Goal: Information Seeking & Learning: Learn about a topic

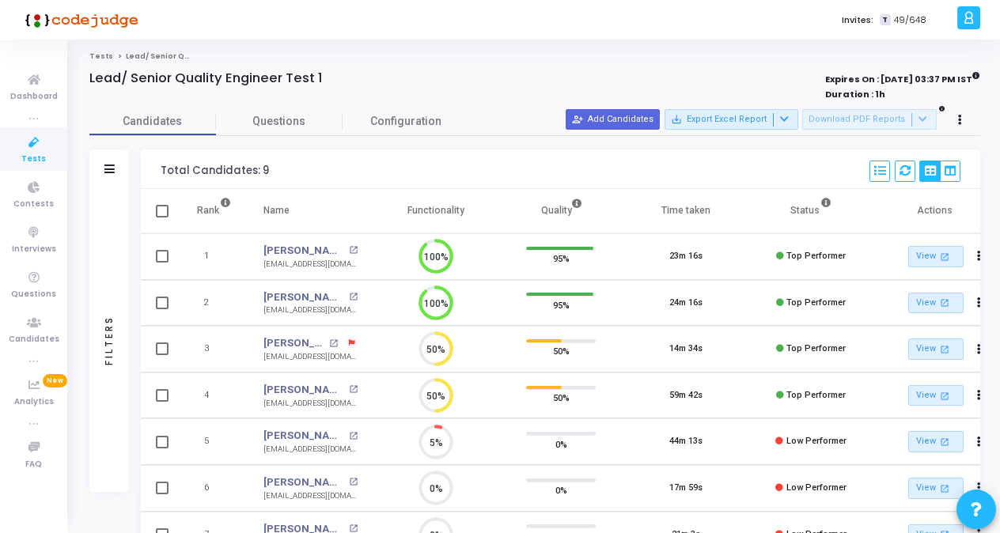
click at [40, 144] on icon at bounding box center [33, 143] width 33 height 20
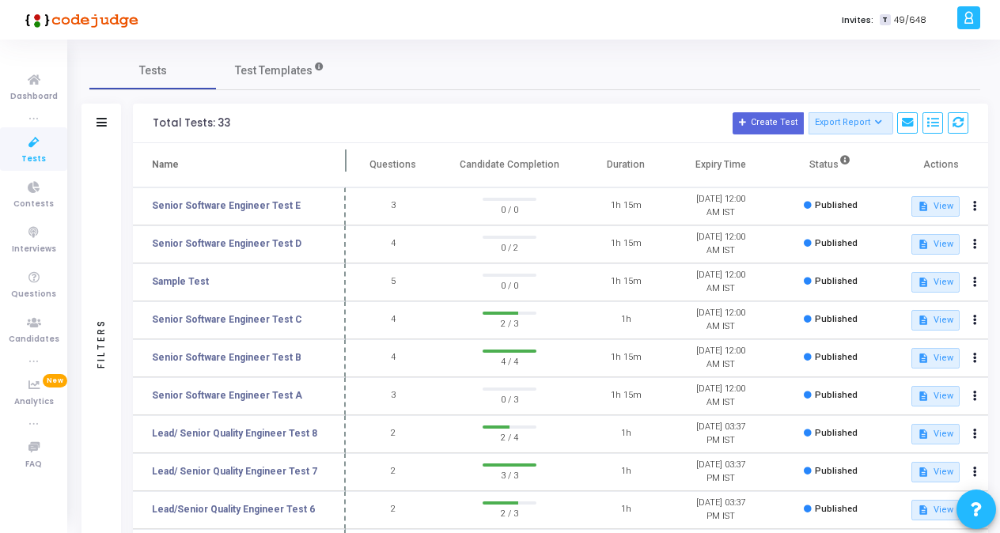
drag, startPoint x: 302, startPoint y: 163, endPoint x: 343, endPoint y: 160, distance: 41.3
click at [343, 160] on span at bounding box center [346, 165] width 16 height 44
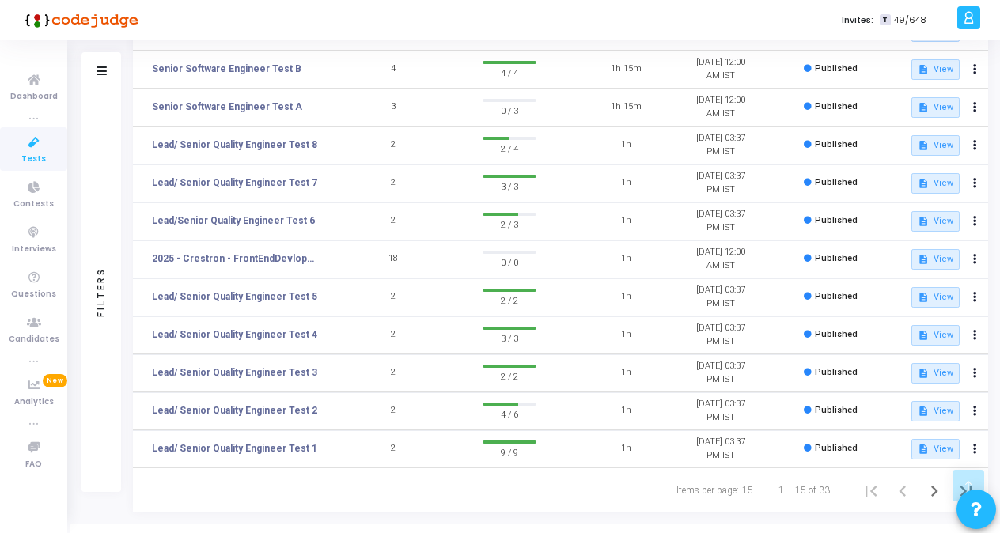
scroll to position [309, 0]
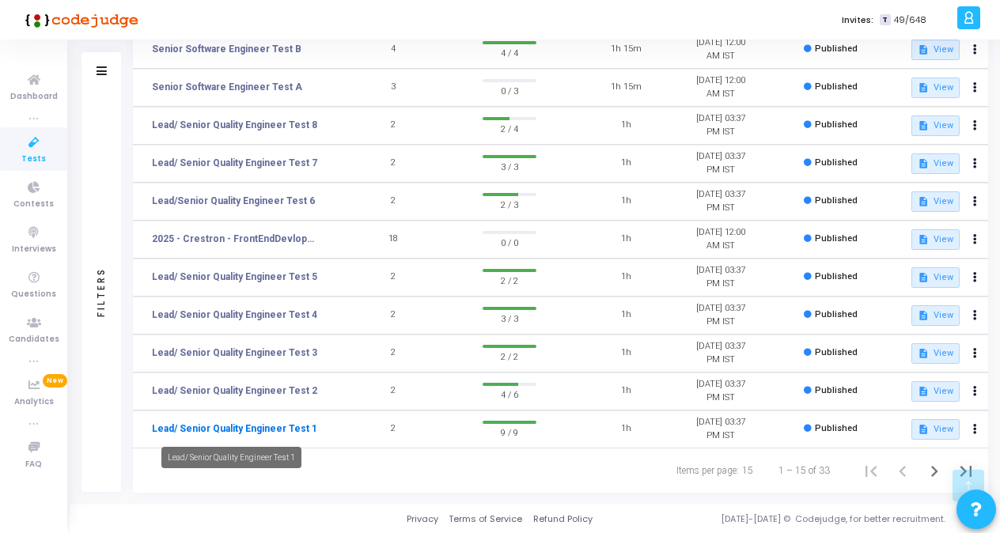
click at [260, 428] on link "Lead/ Senior Quality Engineer Test 1" at bounding box center [234, 429] width 165 height 14
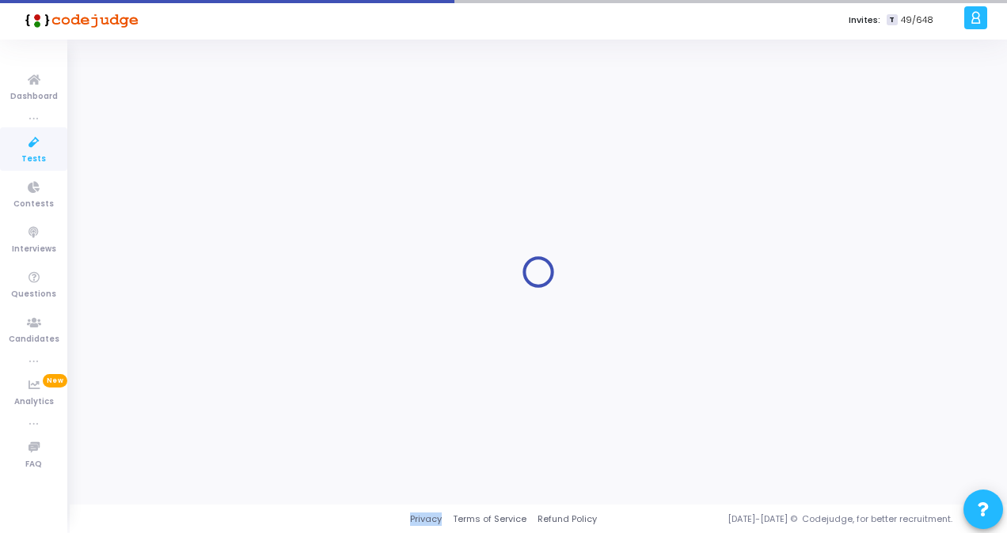
click at [260, 428] on div at bounding box center [537, 272] width 897 height 442
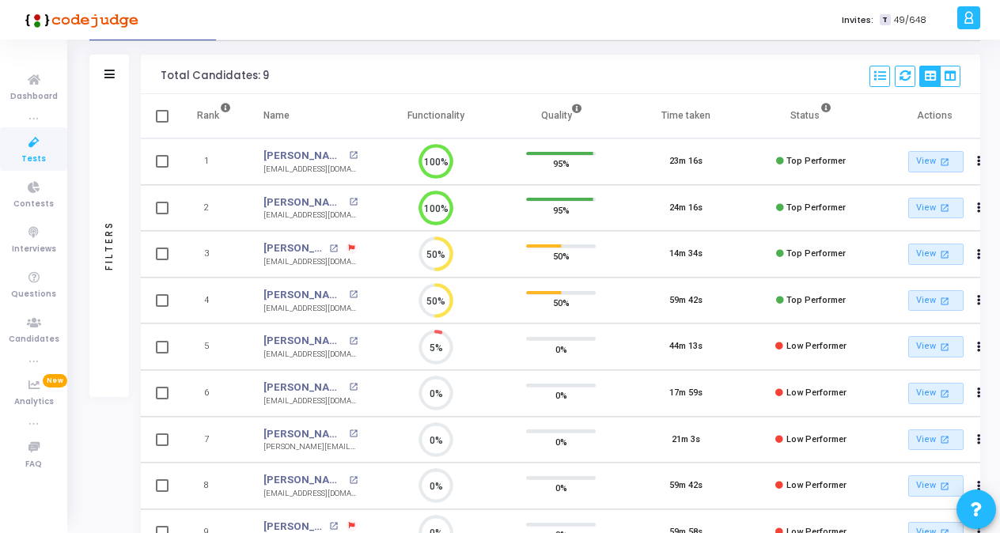
scroll to position [97, 0]
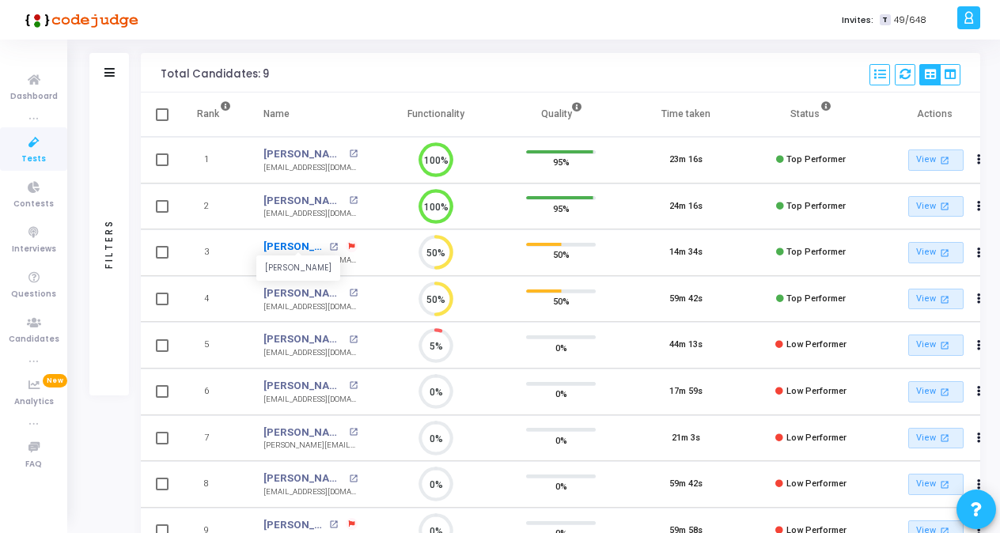
click at [315, 242] on link "[PERSON_NAME]" at bounding box center [295, 247] width 62 height 16
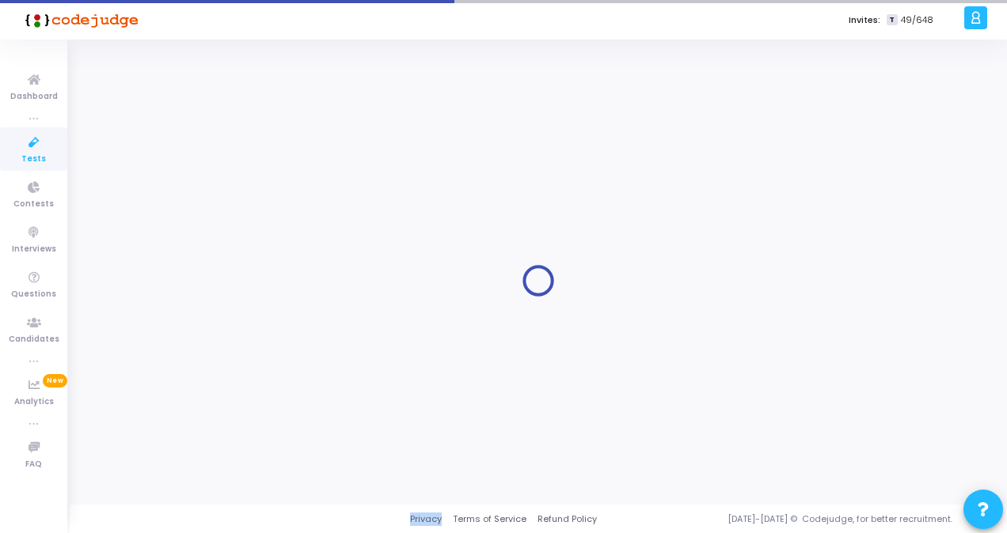
click at [315, 242] on div at bounding box center [537, 281] width 897 height 442
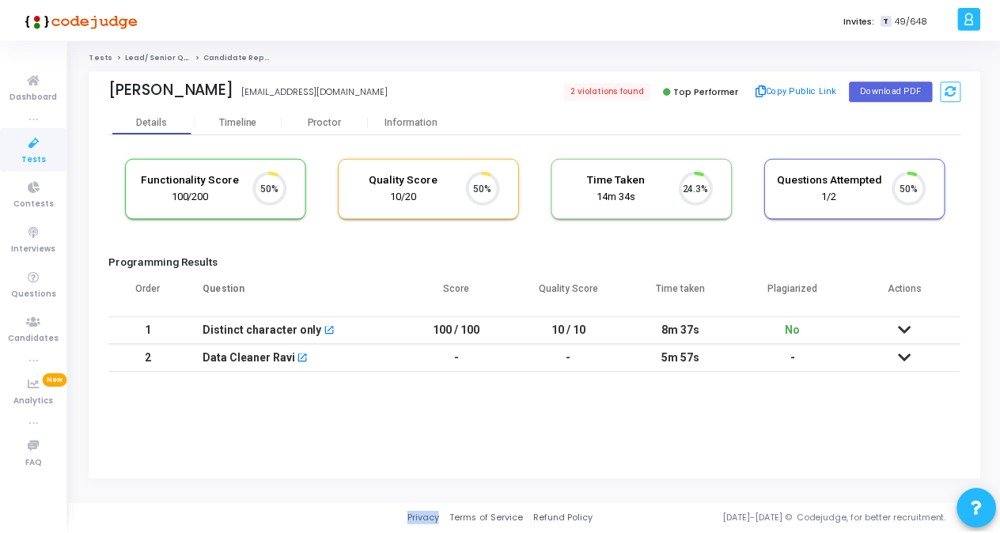
scroll to position [33, 40]
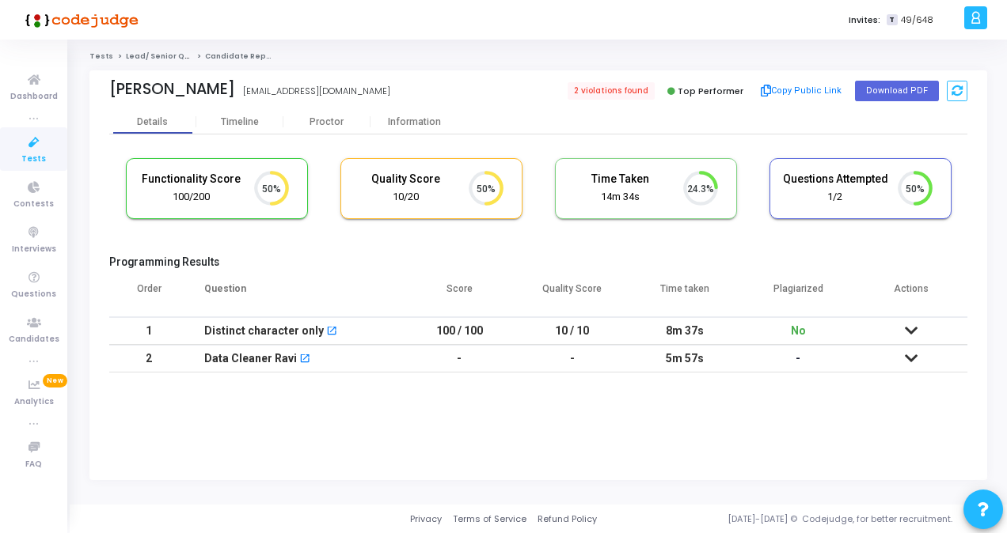
click at [906, 325] on icon at bounding box center [911, 330] width 13 height 11
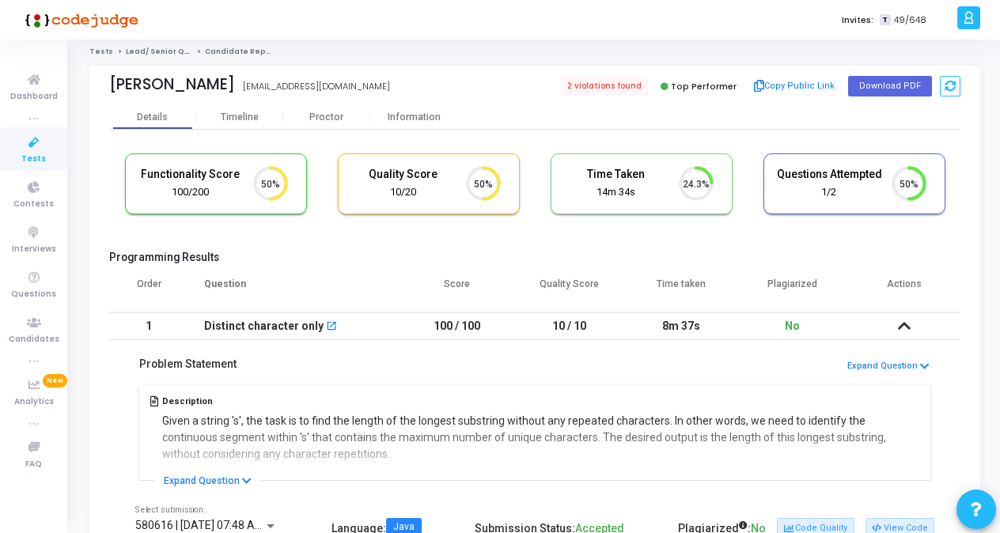
scroll to position [0, 0]
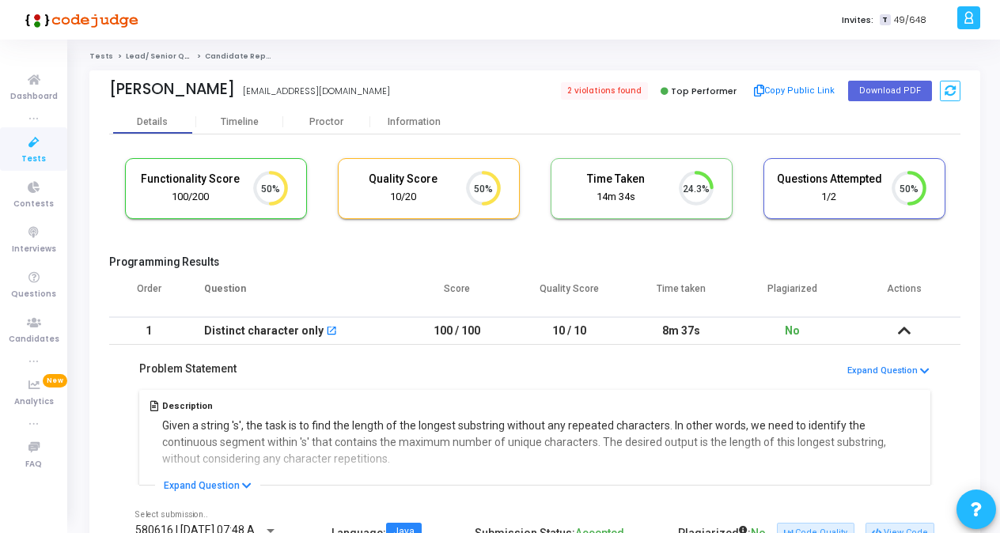
click at [36, 145] on icon at bounding box center [33, 143] width 33 height 20
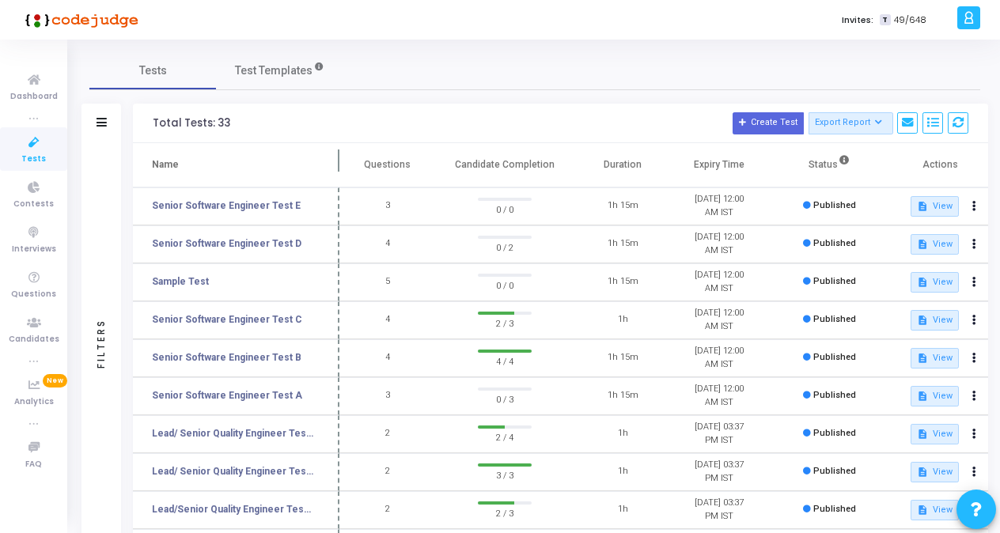
drag, startPoint x: 304, startPoint y: 159, endPoint x: 343, endPoint y: 163, distance: 39.8
click at [343, 163] on span at bounding box center [340, 165] width 16 height 44
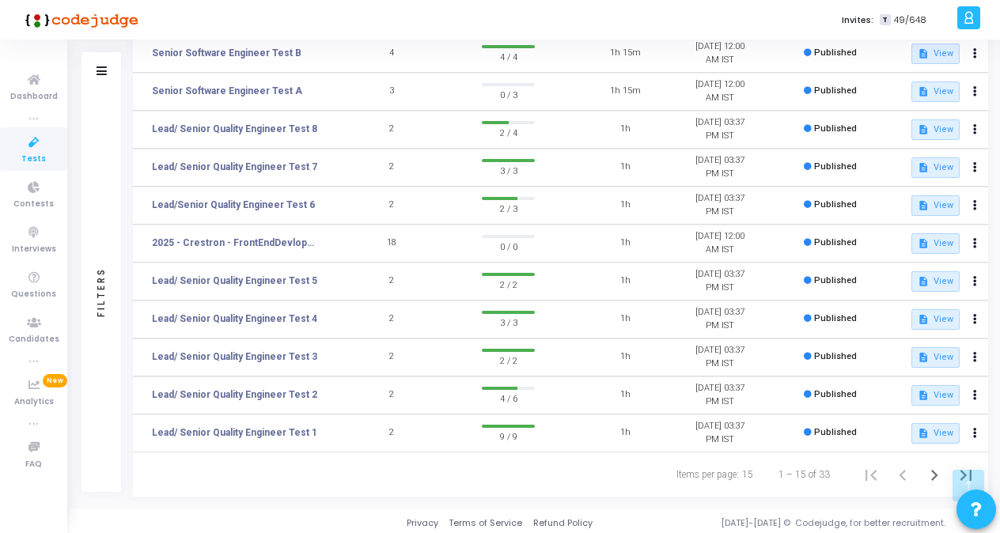
scroll to position [309, 0]
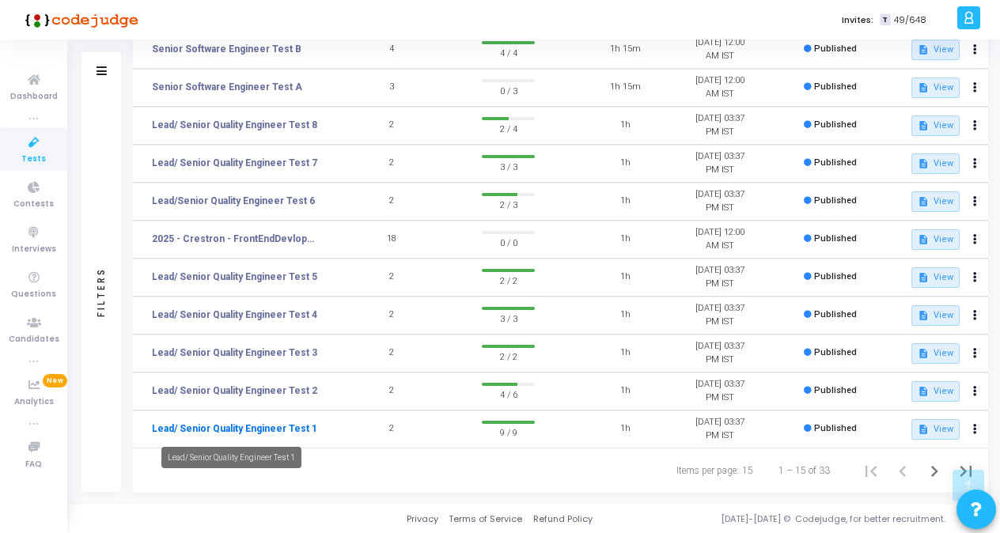
click at [244, 422] on link "Lead/ Senior Quality Engineer Test 1" at bounding box center [234, 429] width 165 height 14
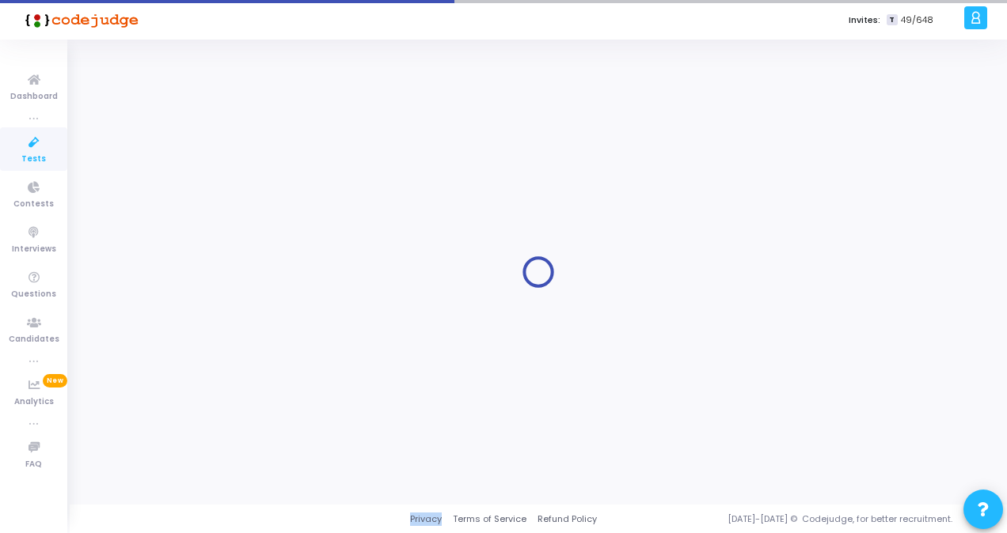
click at [244, 421] on div at bounding box center [537, 272] width 897 height 442
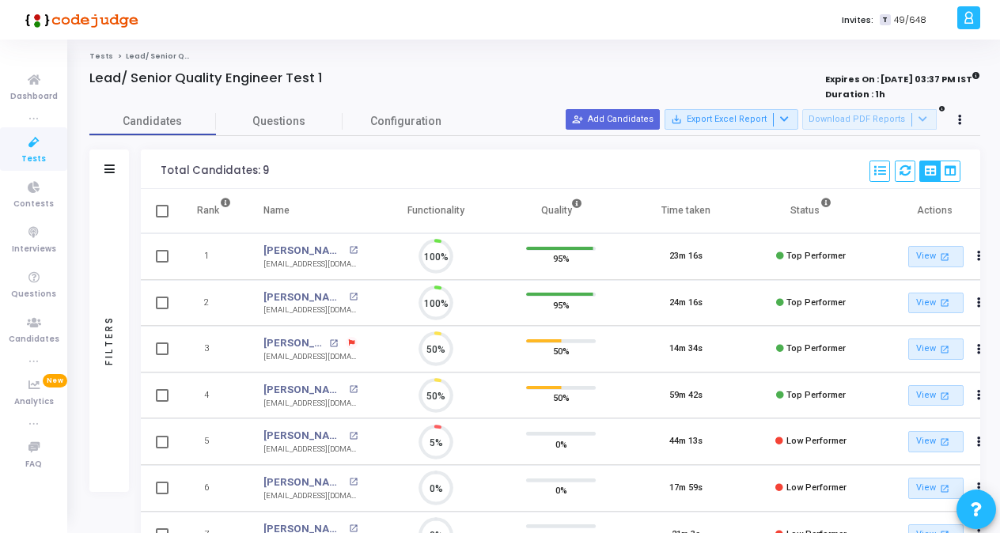
scroll to position [33, 40]
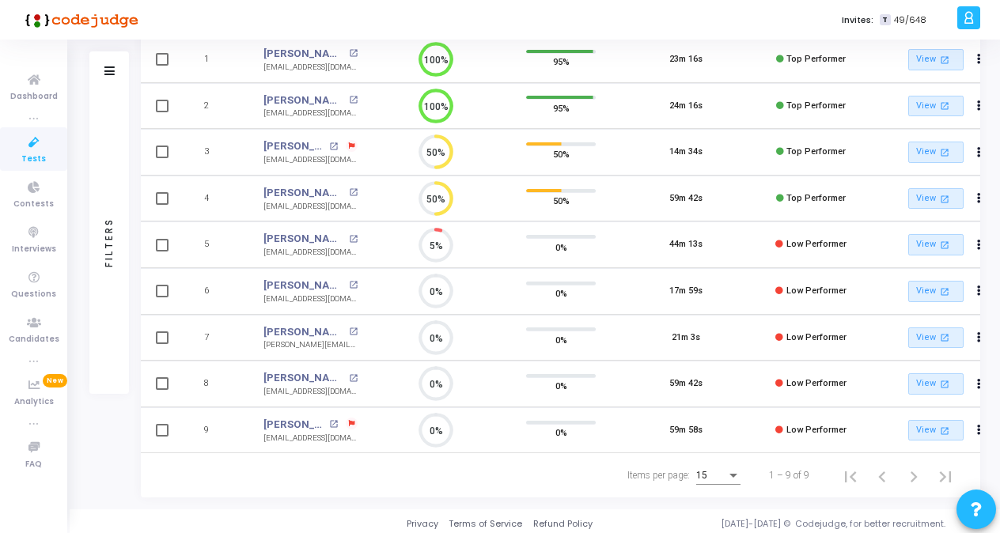
drag, startPoint x: 244, startPoint y: 421, endPoint x: 247, endPoint y: 475, distance: 53.9
click at [247, 475] on div "Items per page: 15 1 – 9 of 9" at bounding box center [561, 475] width 814 height 44
click at [299, 374] on link "[PERSON_NAME] Mg" at bounding box center [305, 378] width 82 height 16
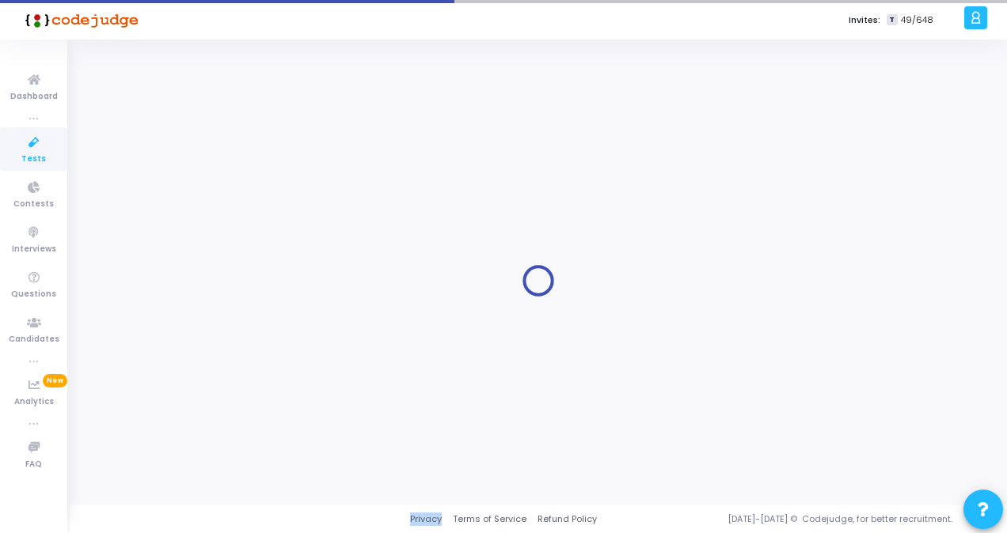
click at [299, 374] on div at bounding box center [537, 281] width 897 height 442
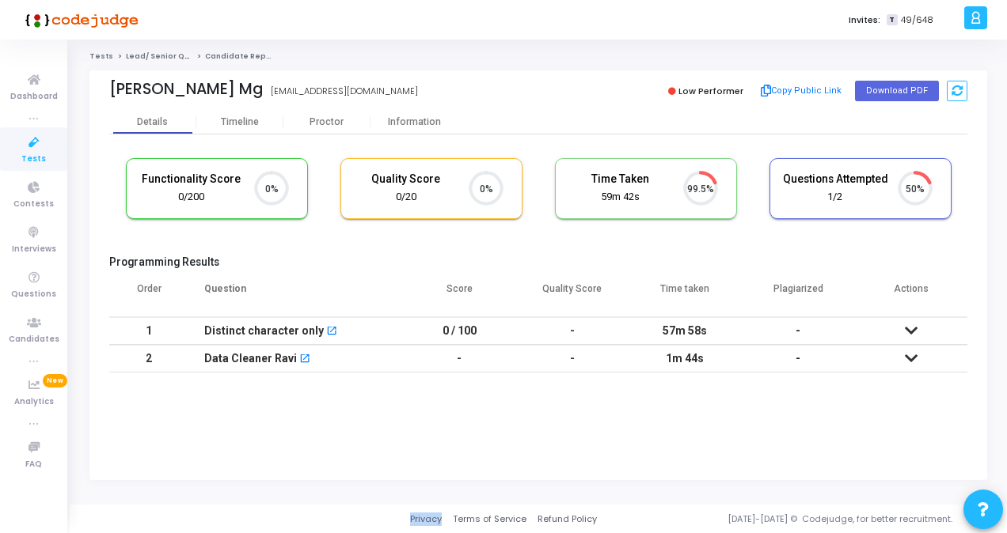
scroll to position [33, 40]
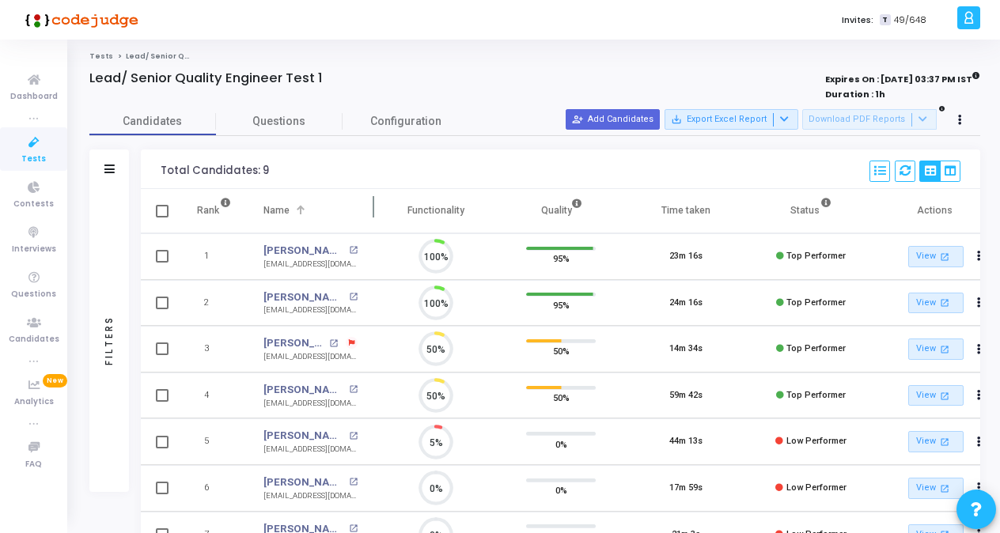
scroll to position [33, 40]
click at [30, 149] on icon at bounding box center [33, 143] width 33 height 20
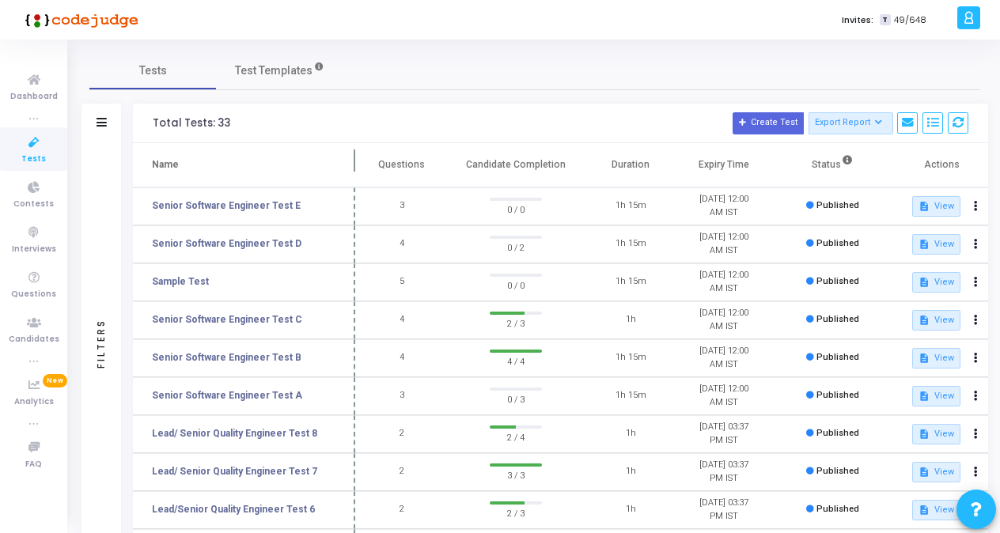
drag, startPoint x: 302, startPoint y: 157, endPoint x: 351, endPoint y: 154, distance: 48.4
click at [351, 154] on span at bounding box center [355, 165] width 16 height 44
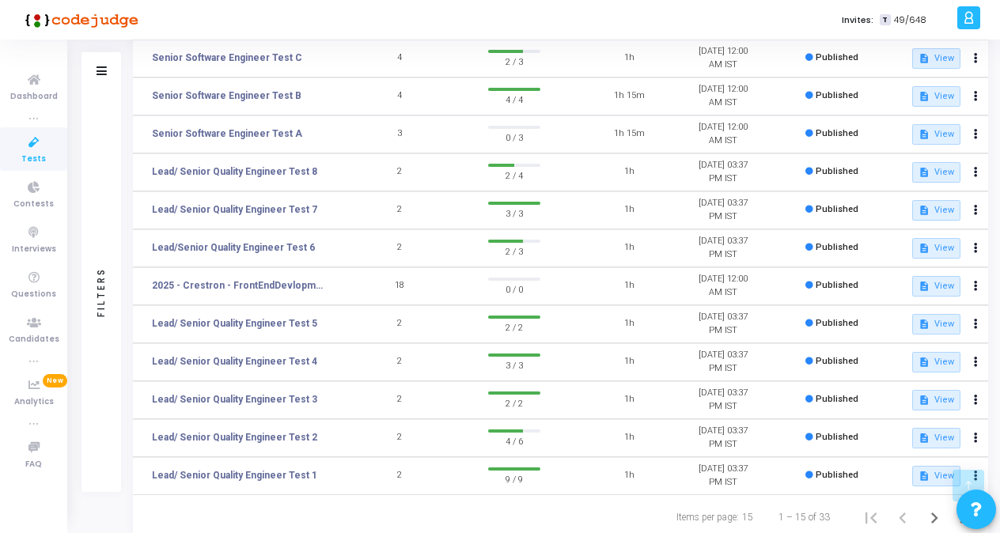
scroll to position [309, 0]
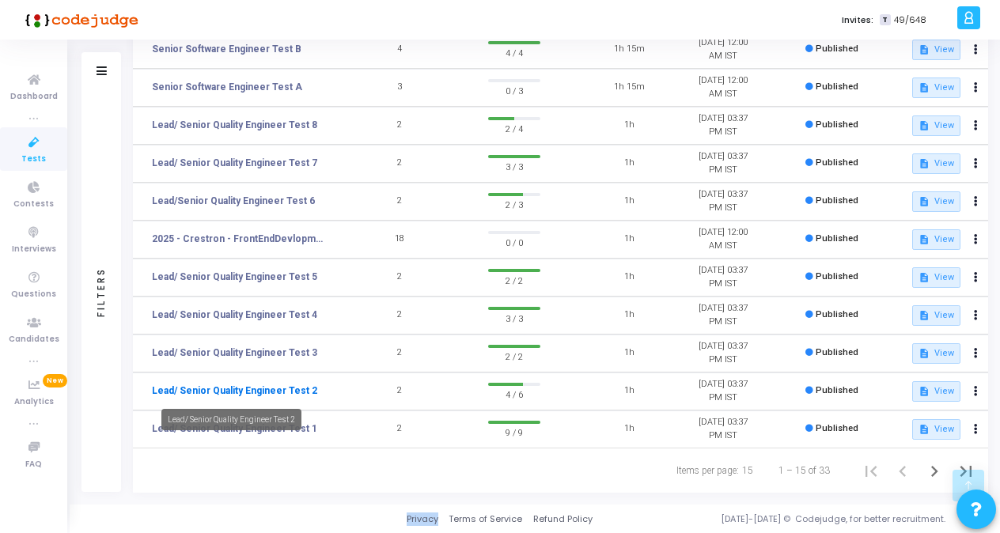
click at [256, 386] on link "Lead/ Senior Quality Engineer Test 2" at bounding box center [234, 391] width 165 height 14
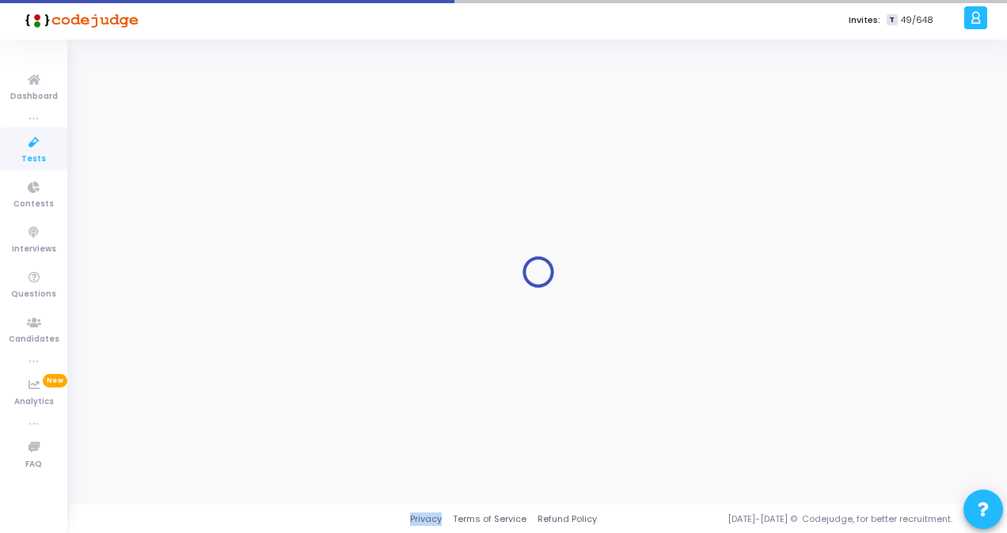
click at [256, 386] on div at bounding box center [537, 272] width 897 height 442
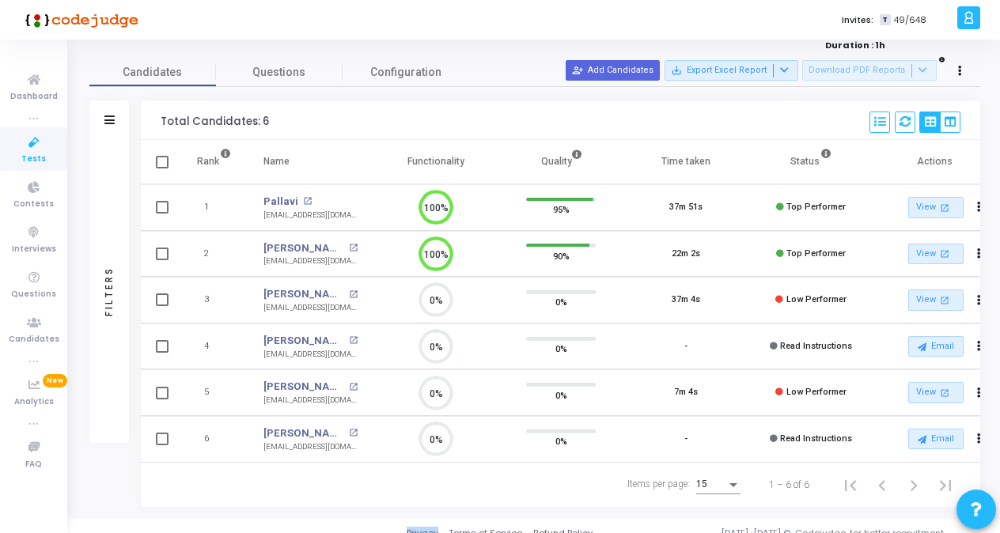
click at [33, 147] on icon at bounding box center [33, 143] width 33 height 20
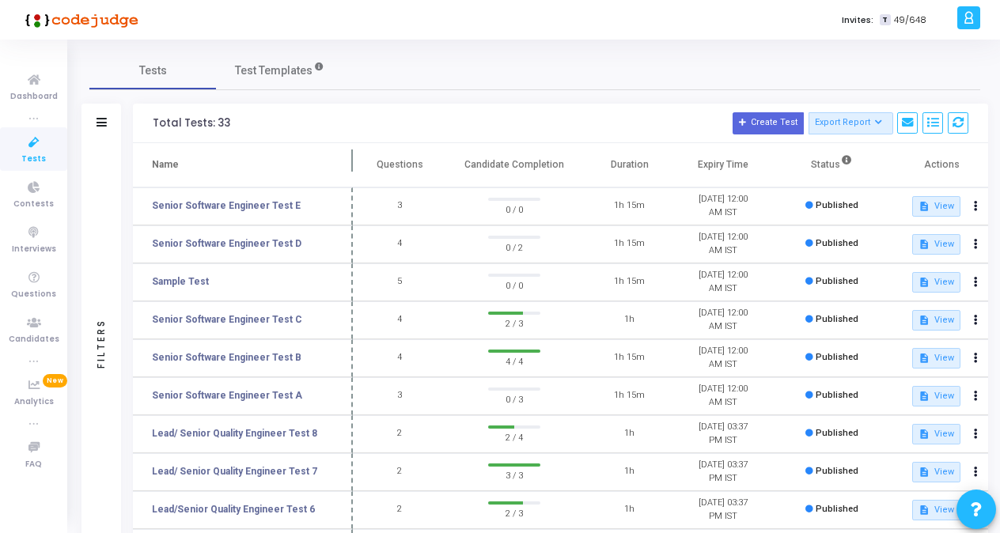
drag, startPoint x: 305, startPoint y: 157, endPoint x: 353, endPoint y: 158, distance: 47.5
click at [353, 158] on span at bounding box center [353, 165] width 16 height 44
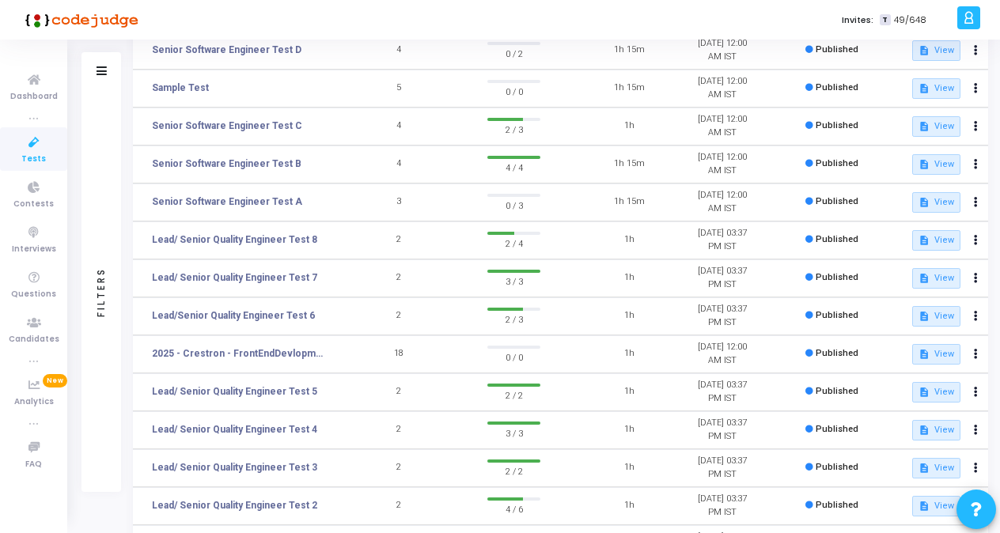
scroll to position [211, 0]
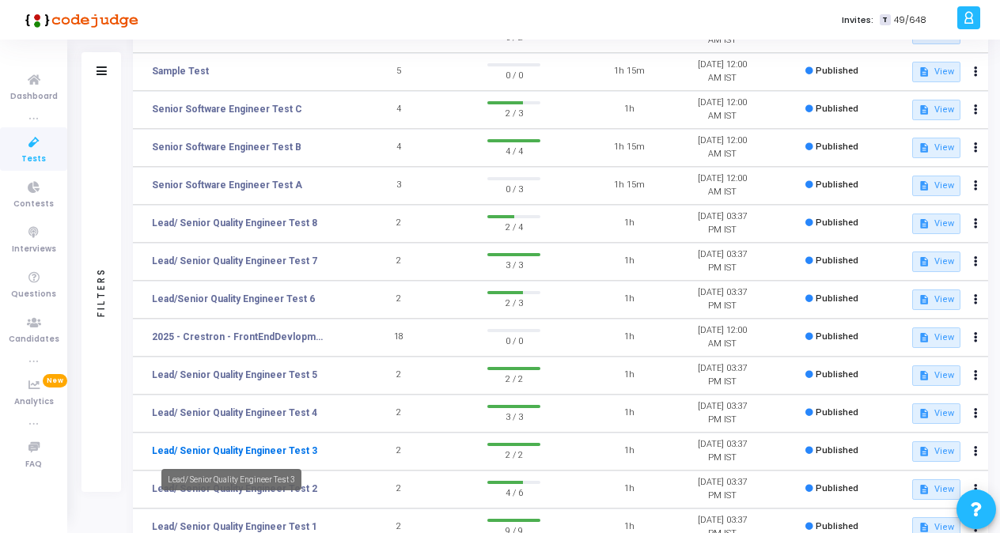
click at [275, 452] on link "Lead/ Senior Quality Engineer Test 3" at bounding box center [234, 451] width 165 height 14
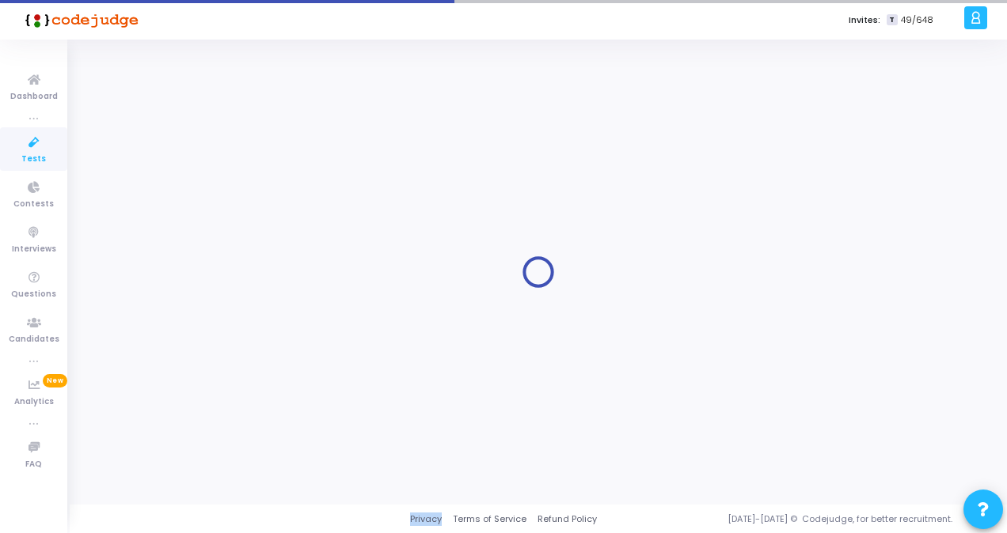
click at [275, 452] on div at bounding box center [537, 272] width 897 height 442
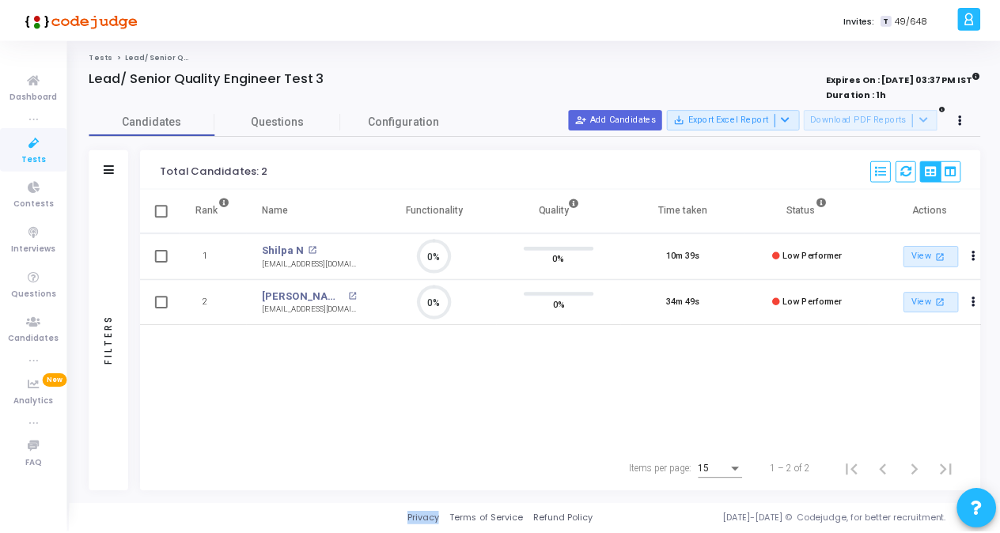
scroll to position [33, 40]
drag, startPoint x: 275, startPoint y: 452, endPoint x: 510, endPoint y: 364, distance: 250.9
click at [510, 364] on div "Rank Name Functionality Quality Time taken Status Actions 1 Shilpa N open_in_ne…" at bounding box center [564, 318] width 846 height 259
click at [32, 153] on span "Tests" at bounding box center [33, 159] width 25 height 13
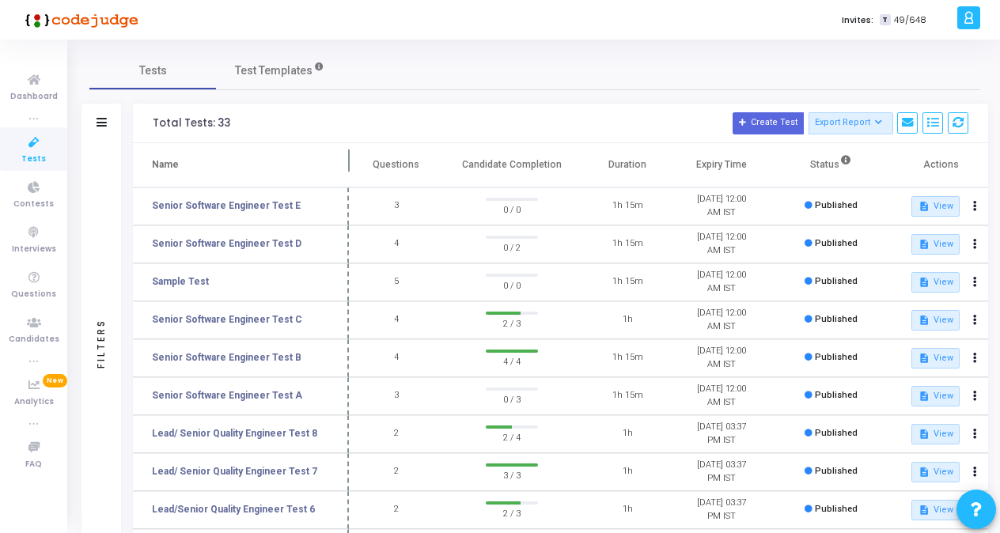
drag, startPoint x: 301, startPoint y: 165, endPoint x: 345, endPoint y: 164, distance: 44.3
click at [345, 164] on span at bounding box center [349, 165] width 16 height 44
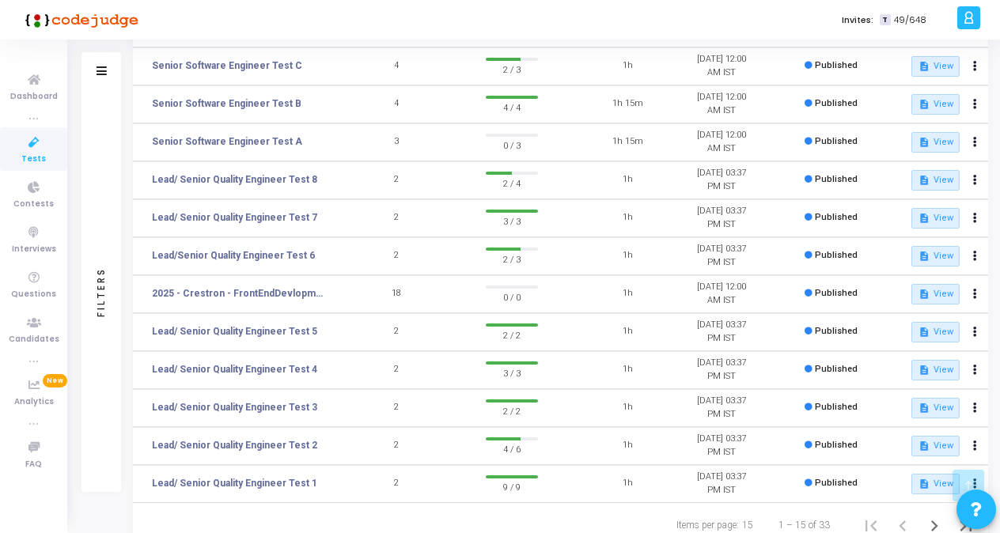
scroll to position [255, 0]
drag, startPoint x: 259, startPoint y: 368, endPoint x: 99, endPoint y: 415, distance: 166.8
click at [99, 415] on div "Filters" at bounding box center [102, 291] width 40 height 400
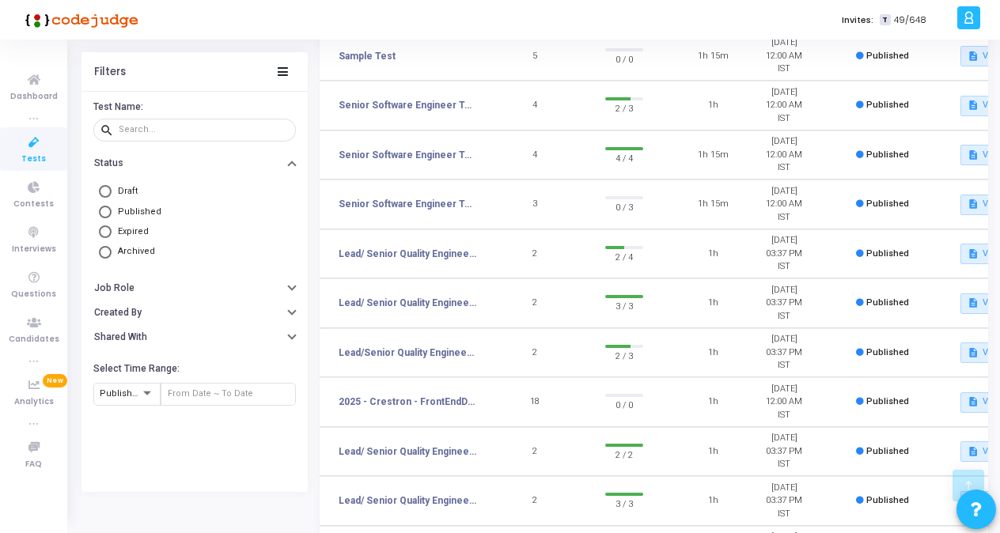
scroll to position [279, 0]
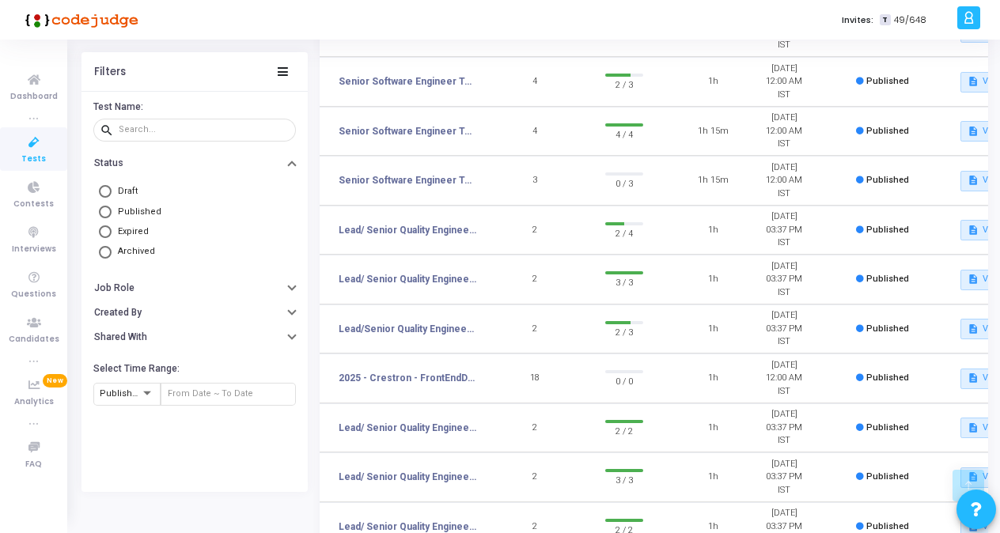
click at [173, 516] on div "Filters Test Name: search Status Draft Published Expired Archived Job Role Crea…" at bounding box center [535, 260] width 907 height 871
click at [163, 529] on div "Filters Test Name: search Status Draft Published Expired Archived Job Role Crea…" at bounding box center [535, 260] width 907 height 871
click at [169, 503] on div "Filters Test Name: search Status Draft Published Expired Archived Job Role Crea…" at bounding box center [535, 260] width 907 height 871
click at [285, 76] on mat-tooltip-component "Collapse" at bounding box center [284, 97] width 66 height 44
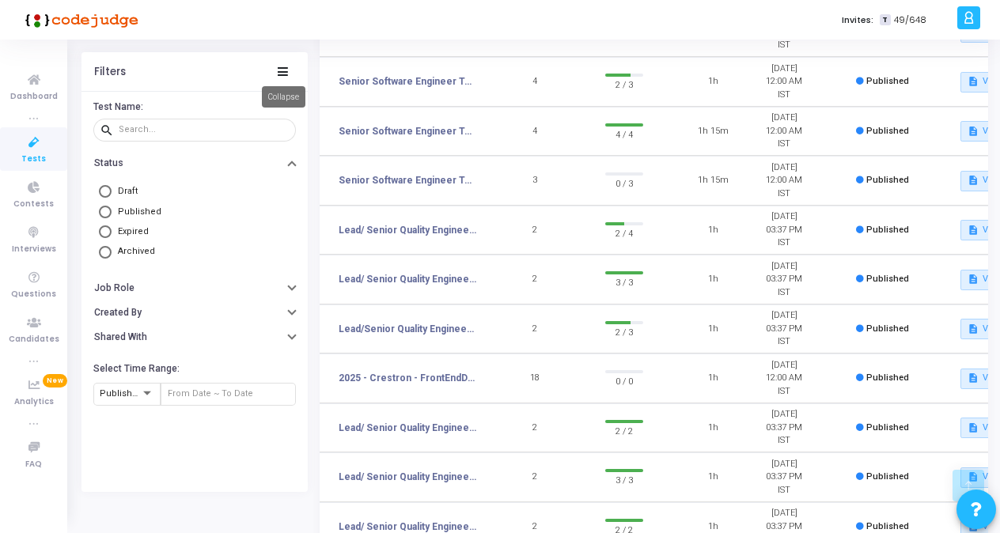
click at [283, 72] on icon at bounding box center [283, 71] width 10 height 9
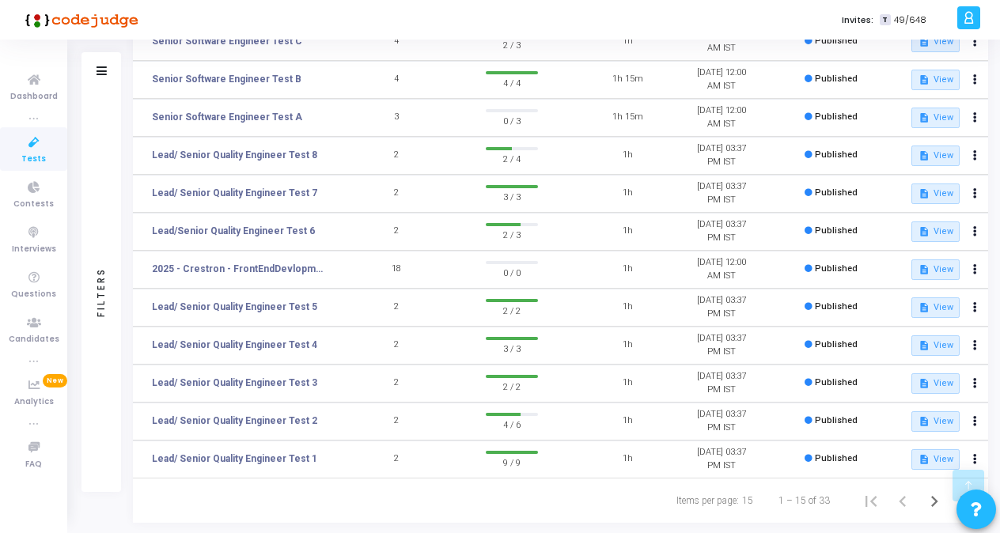
scroll to position [255, 0]
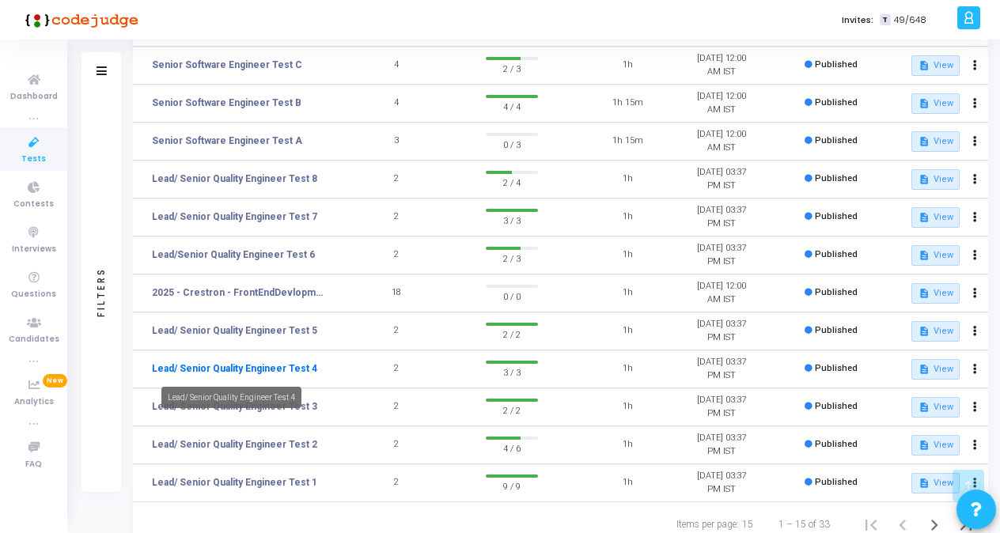
click at [232, 364] on link "Lead/ Senior Quality Engineer Test 4" at bounding box center [234, 369] width 165 height 14
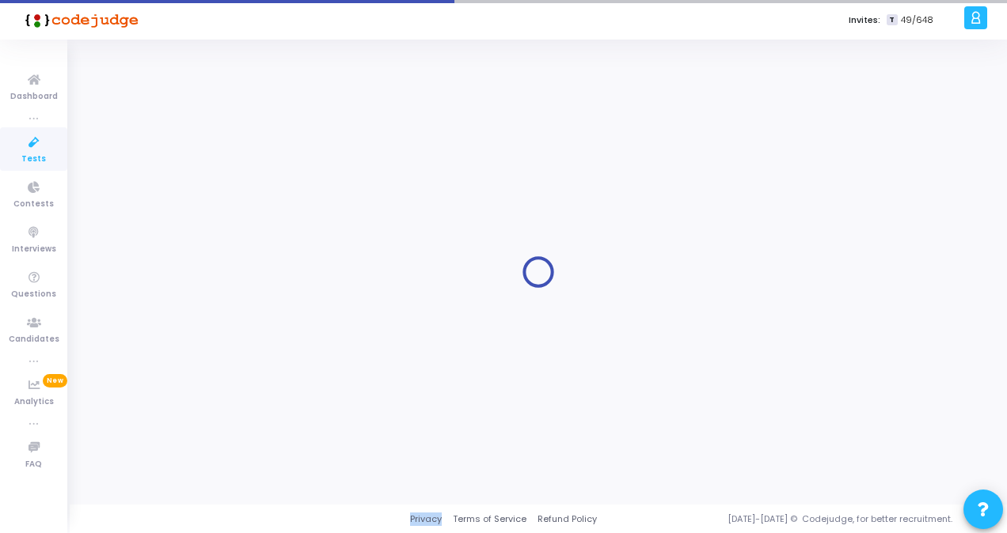
click at [232, 364] on div at bounding box center [537, 272] width 897 height 442
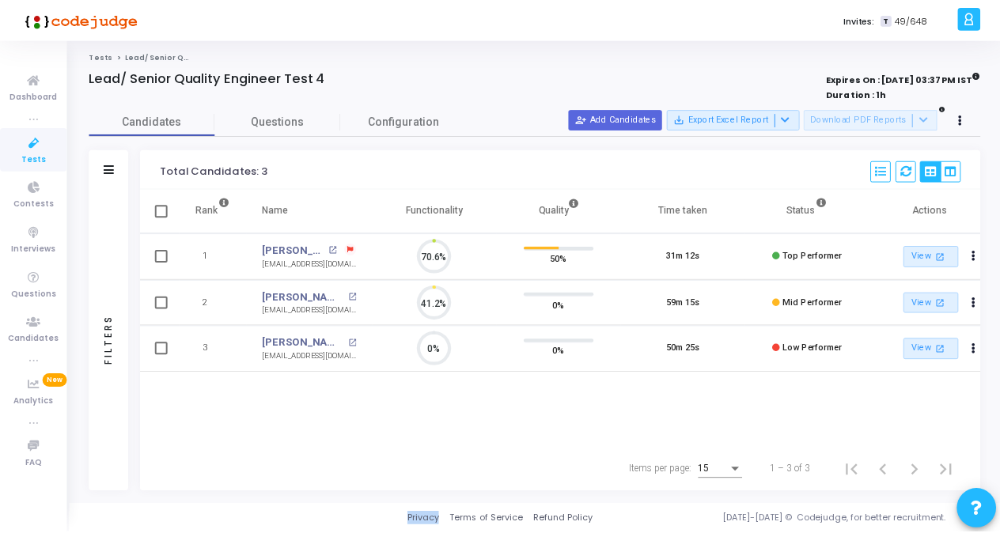
scroll to position [33, 40]
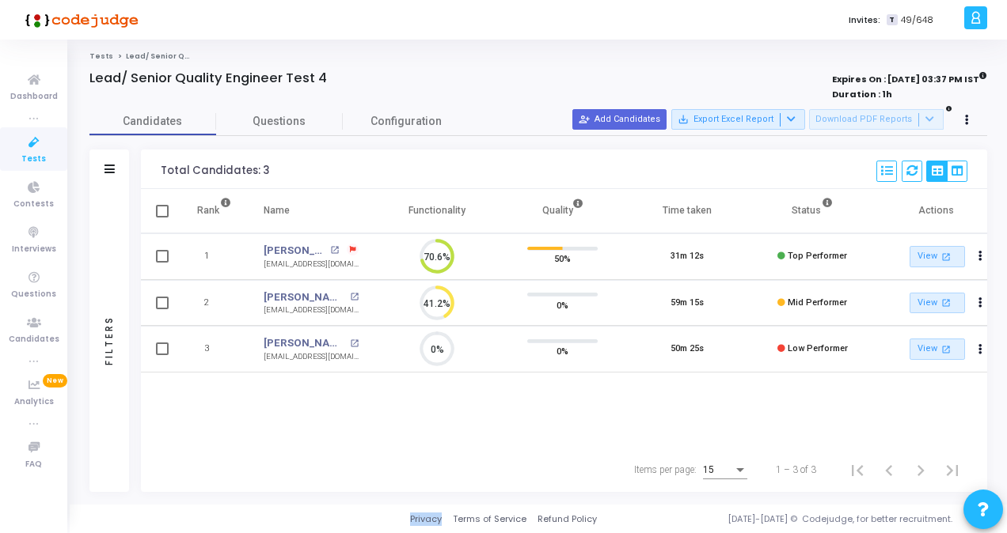
drag, startPoint x: 232, startPoint y: 364, endPoint x: 408, endPoint y: 396, distance: 179.3
click at [408, 396] on div "Rank Name Functionality Quality Time taken Status Actions 1 [PERSON_NAME] open_…" at bounding box center [564, 318] width 846 height 259
click at [35, 158] on span "Tests" at bounding box center [33, 159] width 25 height 13
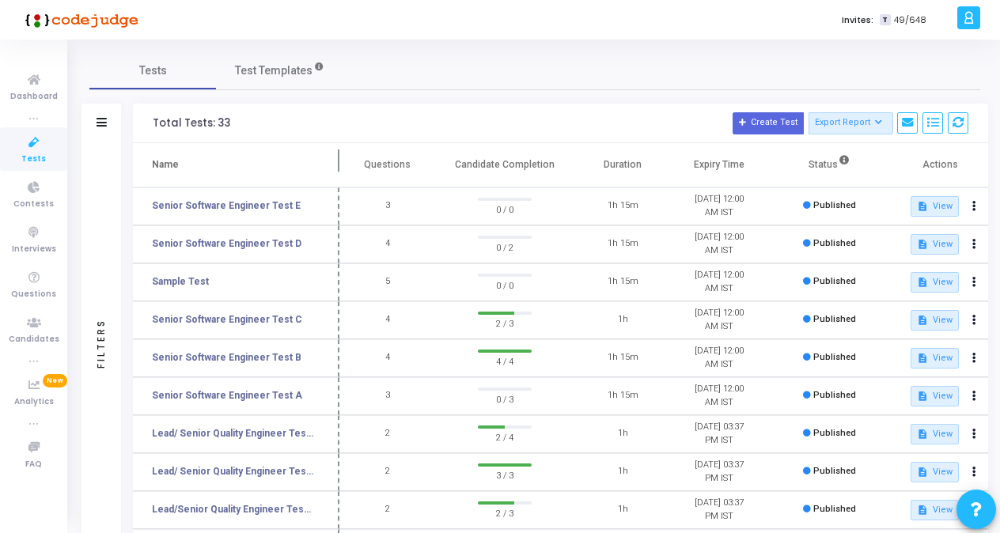
drag, startPoint x: 307, startPoint y: 167, endPoint x: 351, endPoint y: 162, distance: 44.6
click at [347, 162] on span at bounding box center [340, 165] width 16 height 44
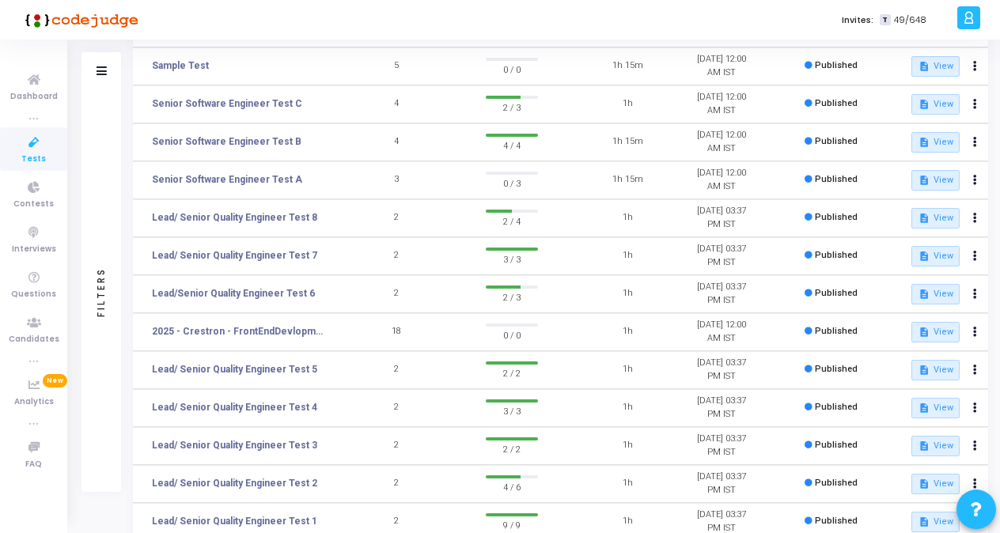
scroll to position [218, 0]
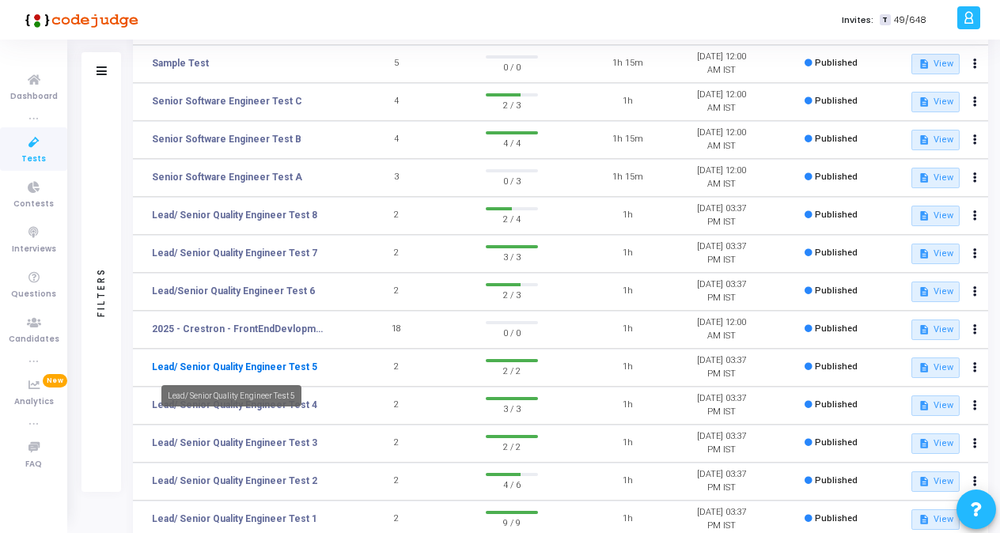
click at [279, 371] on link "Lead/ Senior Quality Engineer Test 5" at bounding box center [234, 367] width 165 height 14
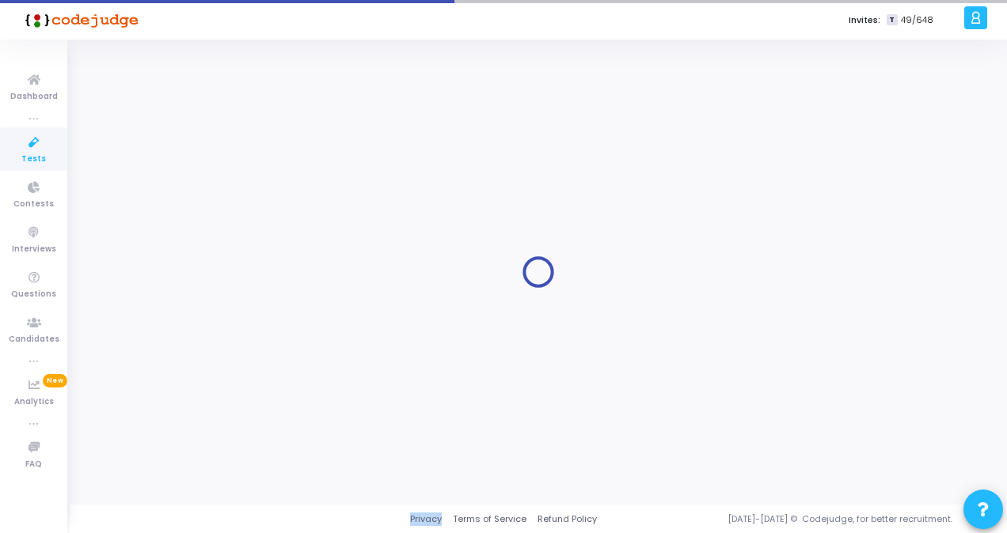
click at [279, 371] on div at bounding box center [537, 272] width 897 height 442
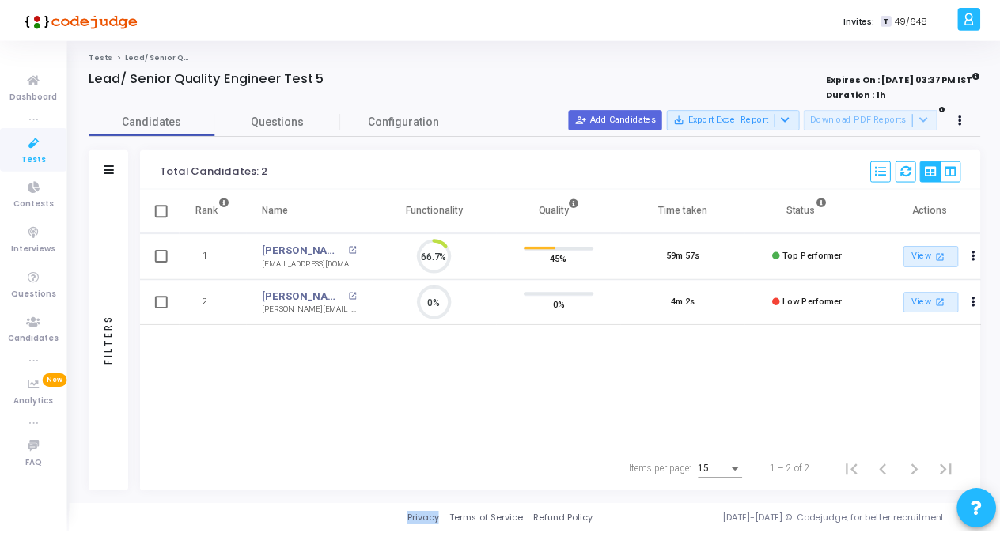
scroll to position [33, 40]
click at [20, 149] on icon at bounding box center [33, 143] width 33 height 20
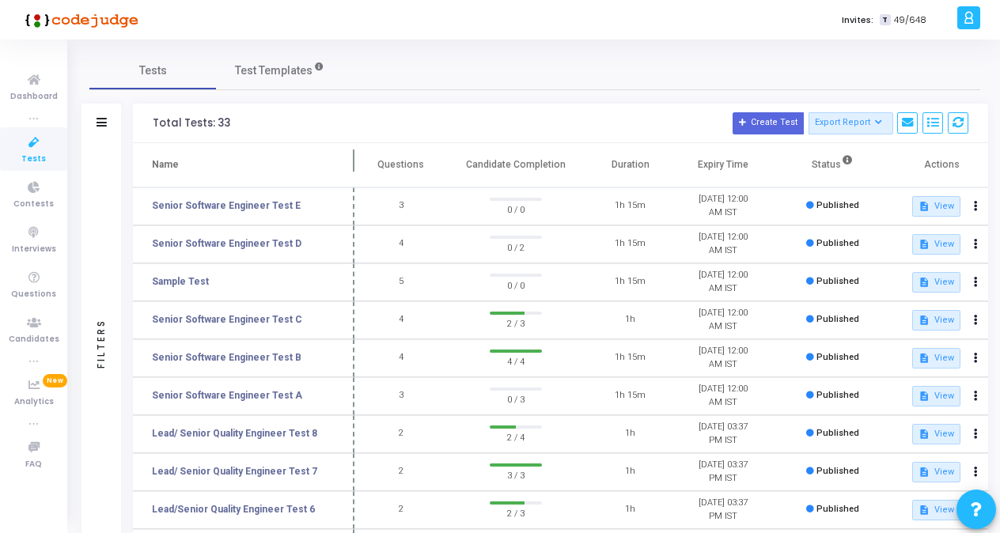
drag, startPoint x: 304, startPoint y: 155, endPoint x: 354, endPoint y: 159, distance: 50.0
click at [354, 159] on span at bounding box center [355, 165] width 16 height 44
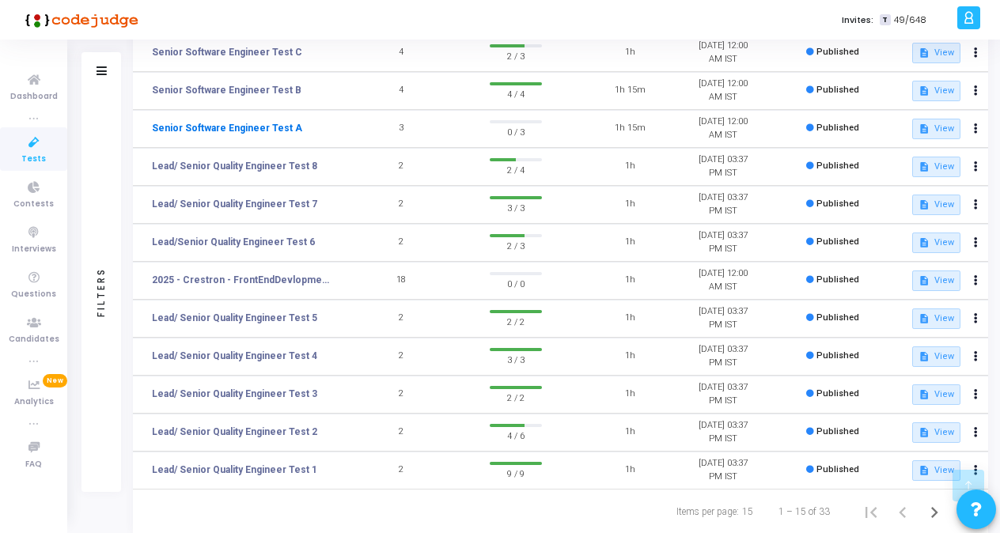
scroll to position [271, 0]
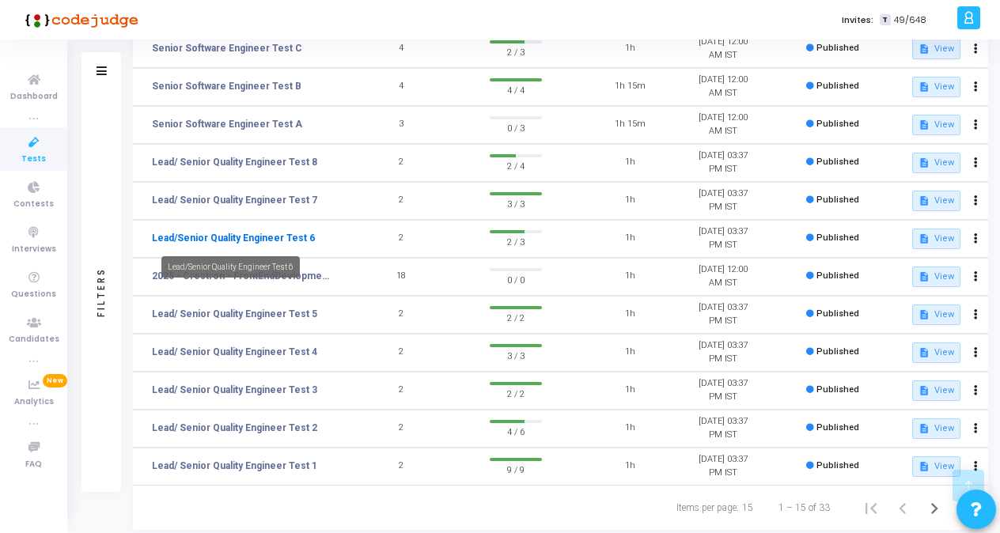
click at [292, 241] on link "Lead/Senior Quality Engineer Test 6" at bounding box center [233, 238] width 163 height 14
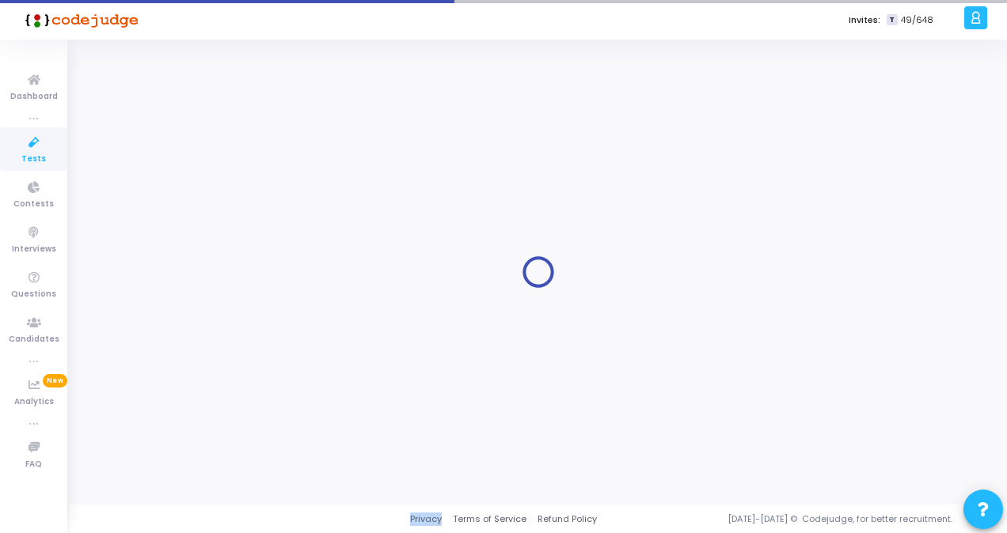
click at [292, 241] on div at bounding box center [537, 272] width 897 height 442
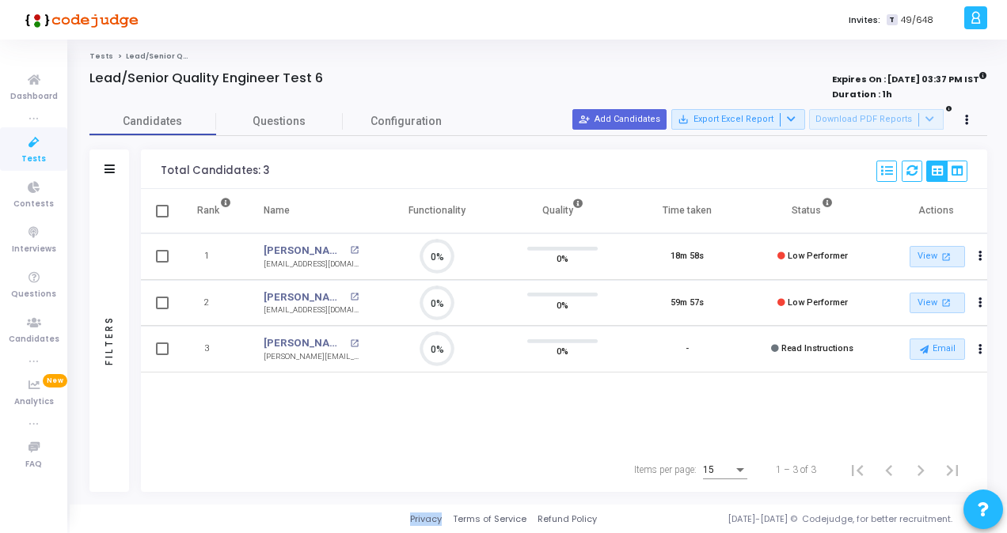
scroll to position [7, 6]
click at [27, 148] on icon at bounding box center [33, 143] width 33 height 20
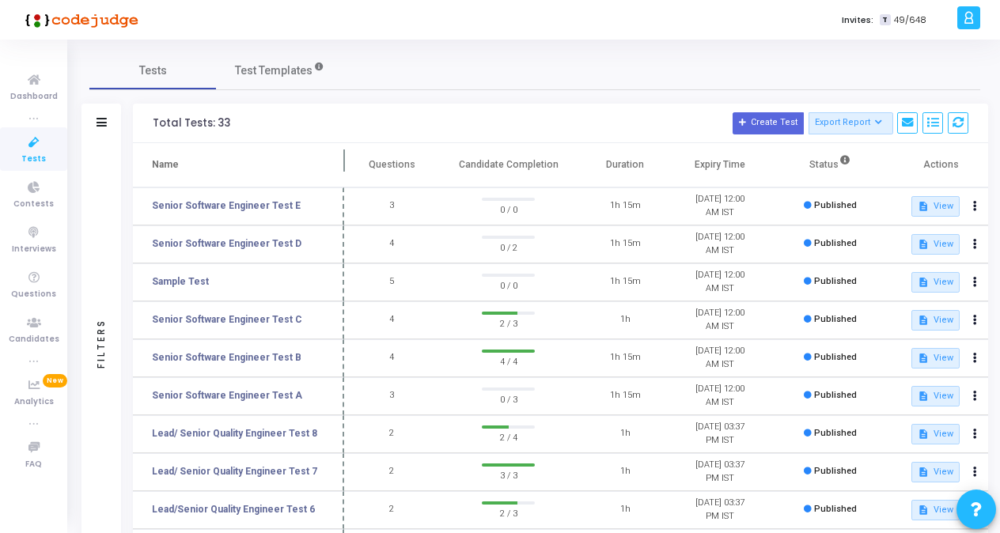
drag, startPoint x: 305, startPoint y: 166, endPoint x: 345, endPoint y: 168, distance: 39.6
click at [345, 168] on span at bounding box center [344, 165] width 16 height 44
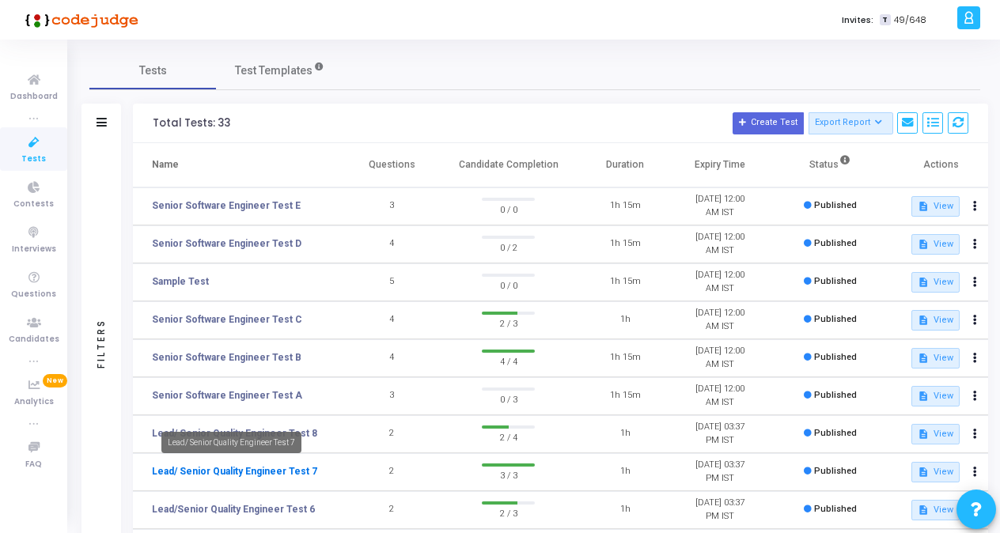
click at [277, 472] on link "Lead/ Senior Quality Engineer Test 7" at bounding box center [234, 472] width 165 height 14
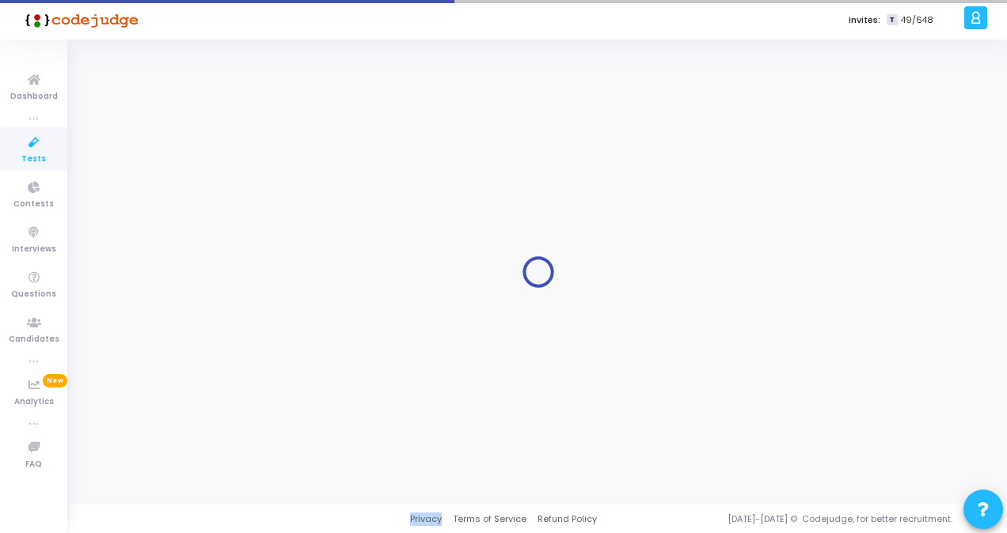
click at [277, 472] on div at bounding box center [537, 272] width 897 height 442
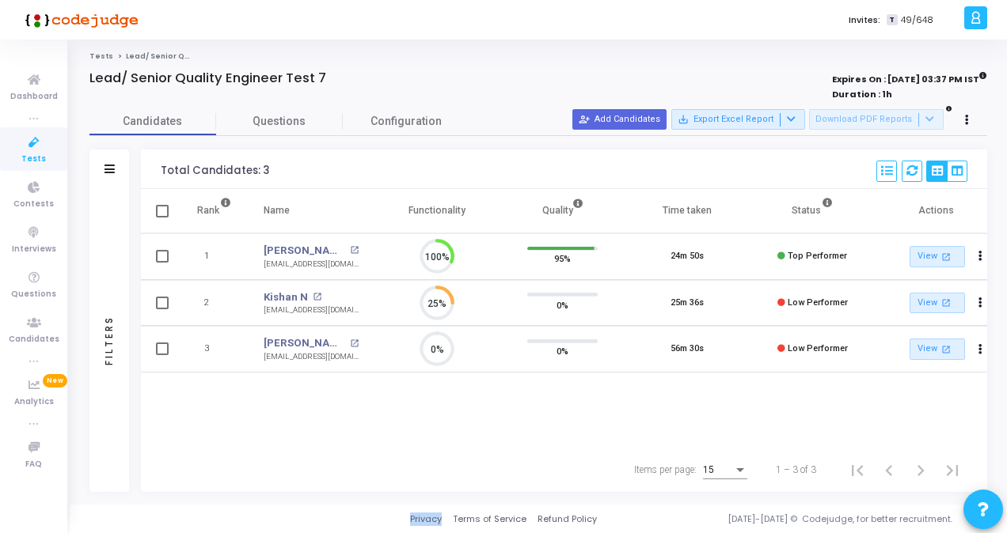
scroll to position [7, 6]
click at [38, 155] on span "Tests" at bounding box center [33, 159] width 25 height 13
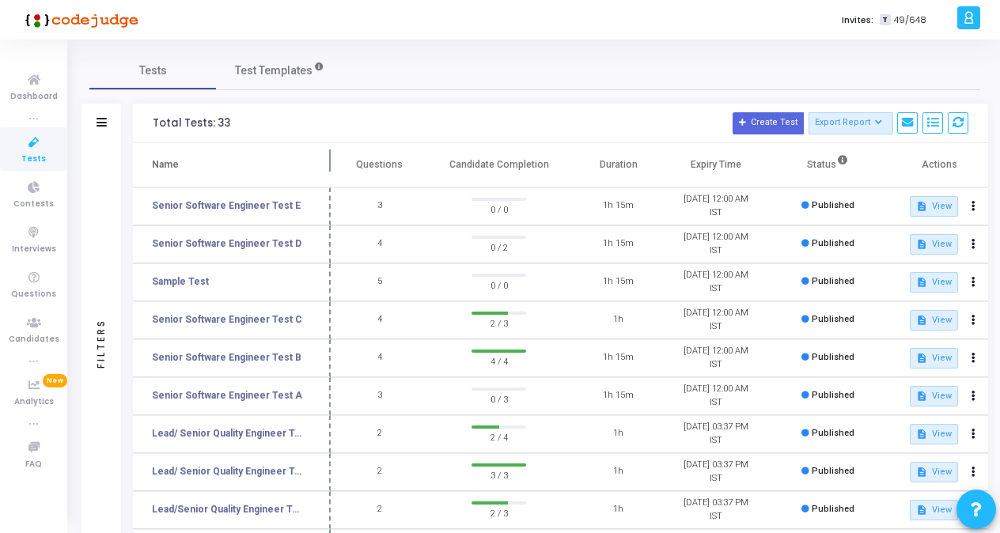
drag, startPoint x: 304, startPoint y: 161, endPoint x: 330, endPoint y: 170, distance: 27.5
click at [330, 170] on span at bounding box center [331, 165] width 16 height 44
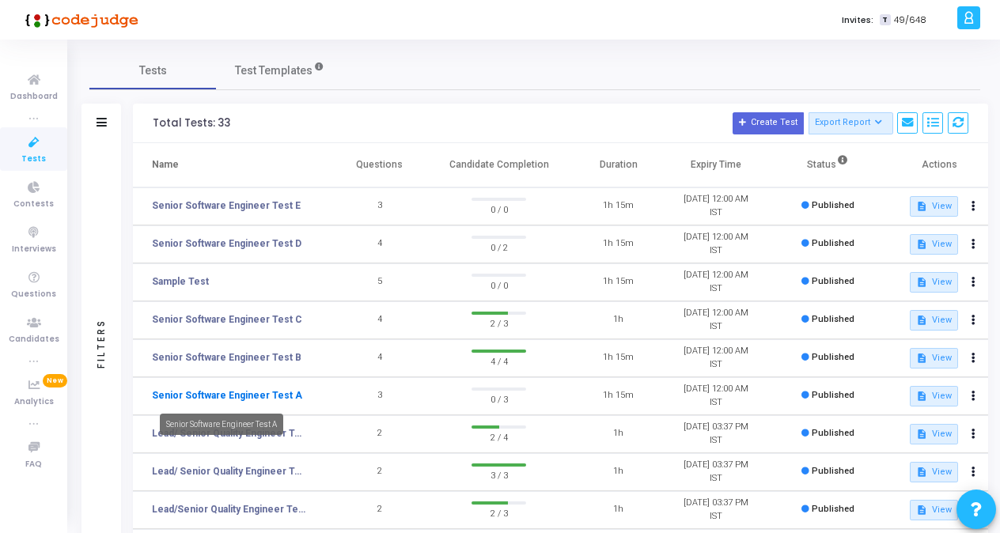
click at [236, 389] on link "Senior Software Engineer Test A" at bounding box center [227, 396] width 150 height 14
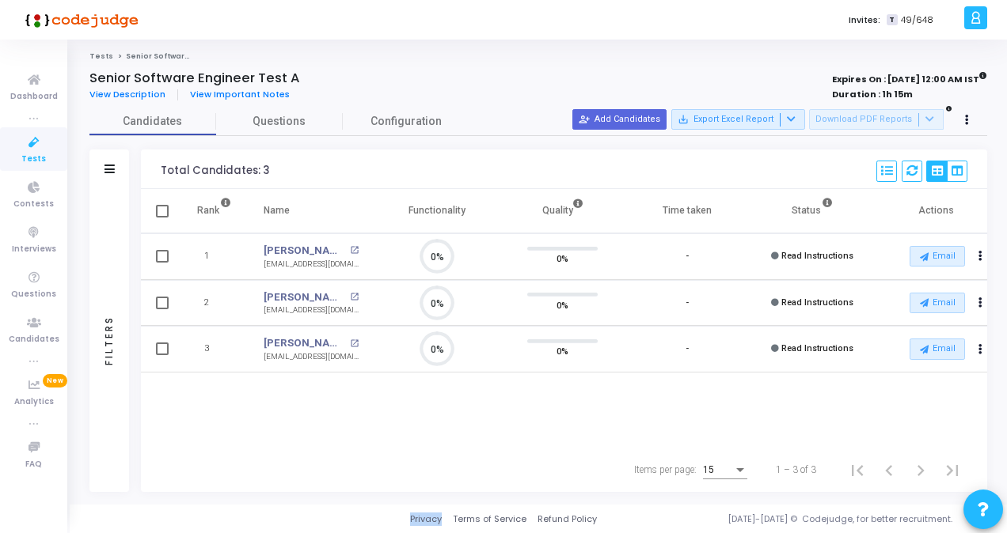
scroll to position [7, 6]
click at [33, 150] on icon at bounding box center [33, 143] width 33 height 20
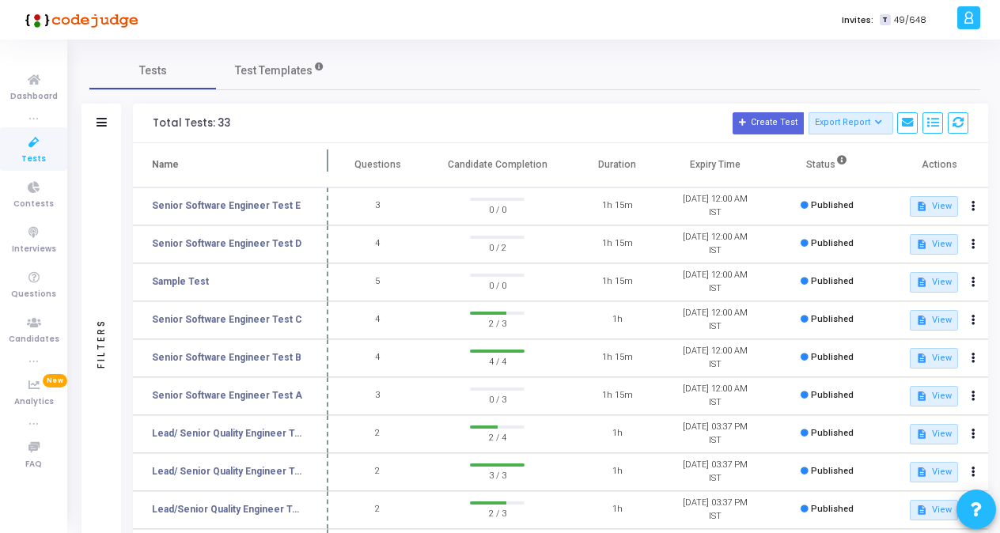
drag, startPoint x: 301, startPoint y: 165, endPoint x: 328, endPoint y: 166, distance: 27.7
click at [328, 166] on span at bounding box center [329, 165] width 16 height 44
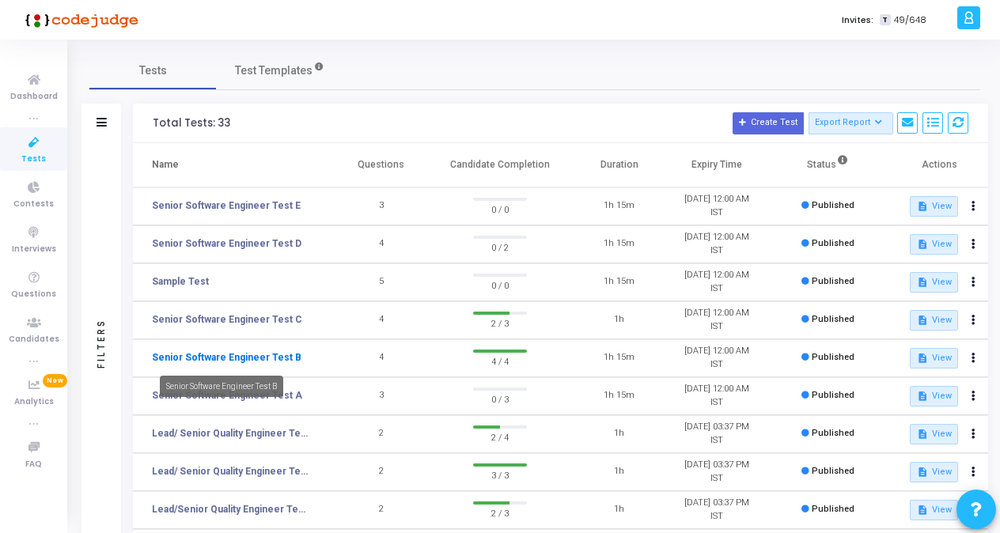
click at [258, 358] on link "Senior Software Engineer Test B" at bounding box center [227, 358] width 150 height 14
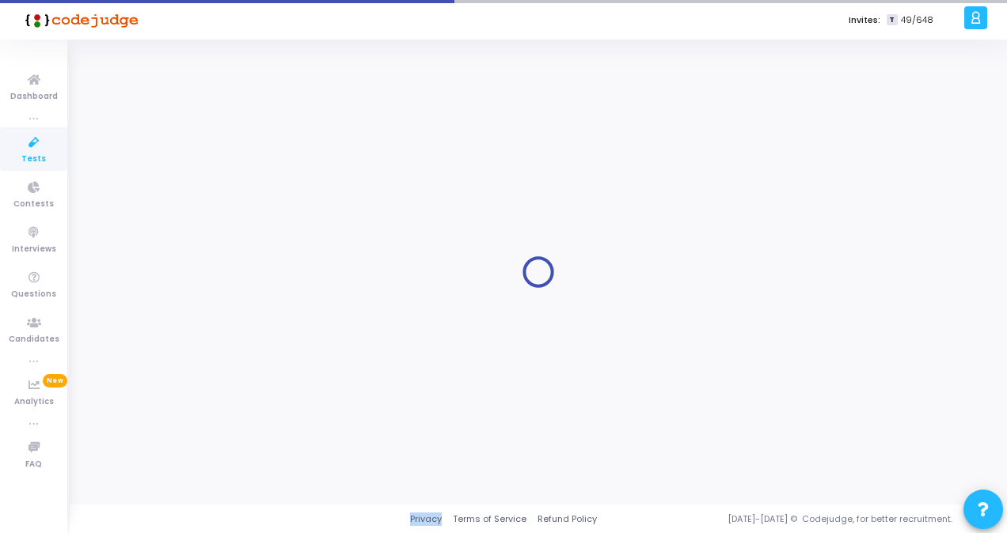
click at [258, 358] on div at bounding box center [537, 272] width 897 height 442
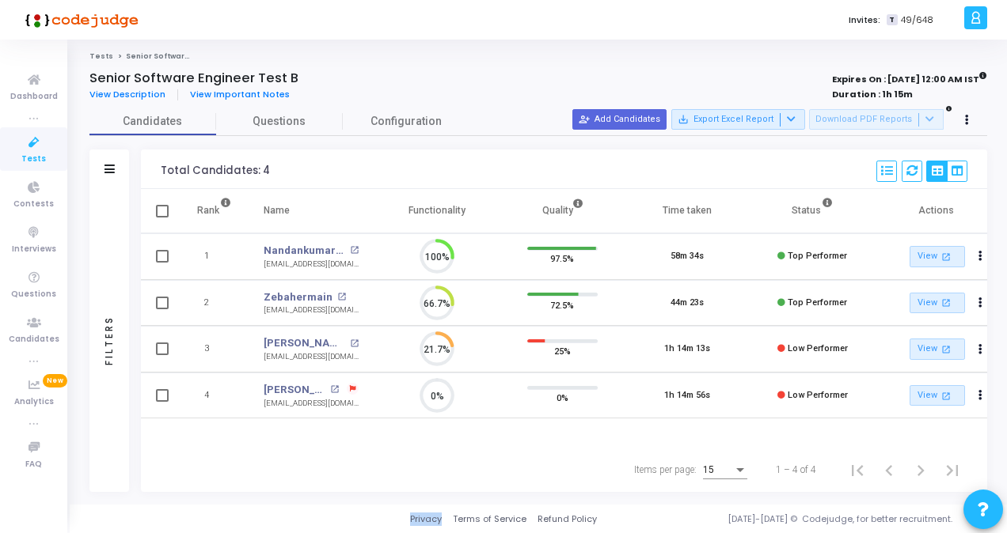
scroll to position [7, 6]
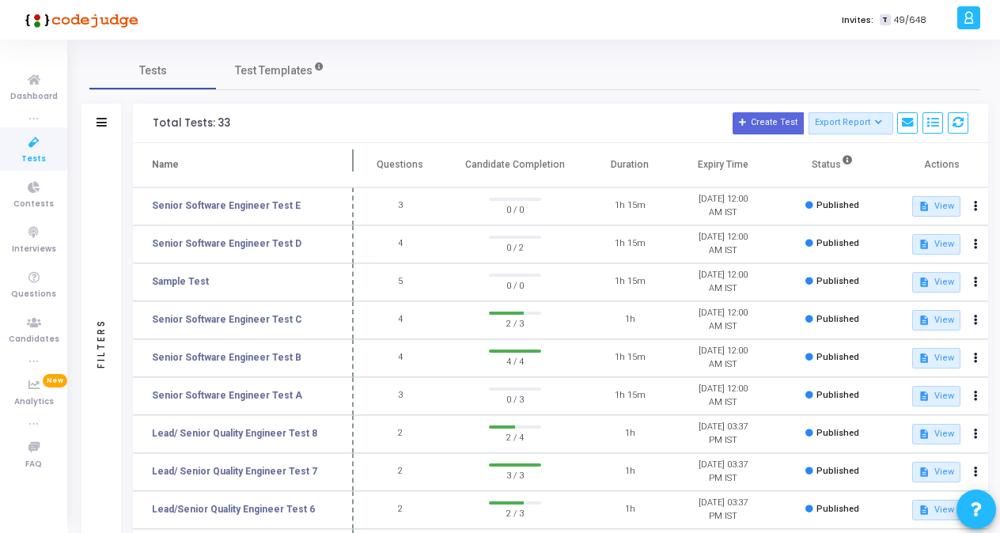
drag, startPoint x: 302, startPoint y: 159, endPoint x: 351, endPoint y: 157, distance: 49.9
click at [351, 157] on span at bounding box center [354, 165] width 16 height 44
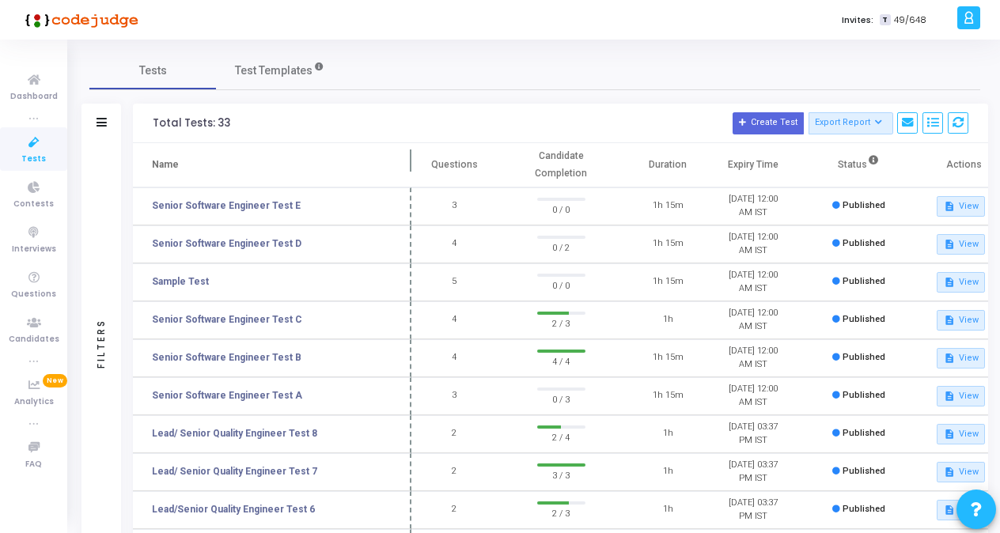
drag, startPoint x: 351, startPoint y: 157, endPoint x: 409, endPoint y: 160, distance: 57.8
click at [409, 160] on span at bounding box center [412, 165] width 16 height 44
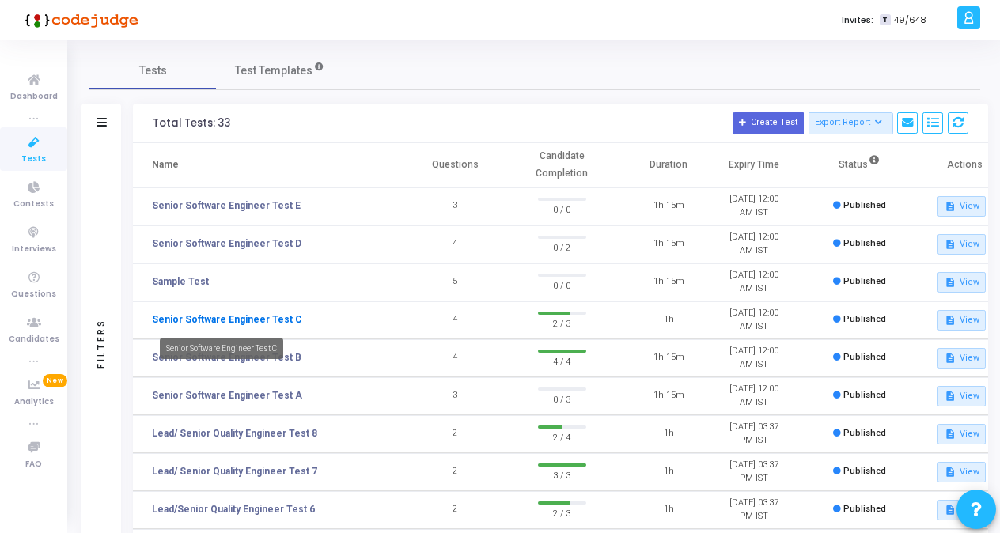
click at [253, 318] on link "Senior Software Engineer Test C" at bounding box center [227, 320] width 150 height 14
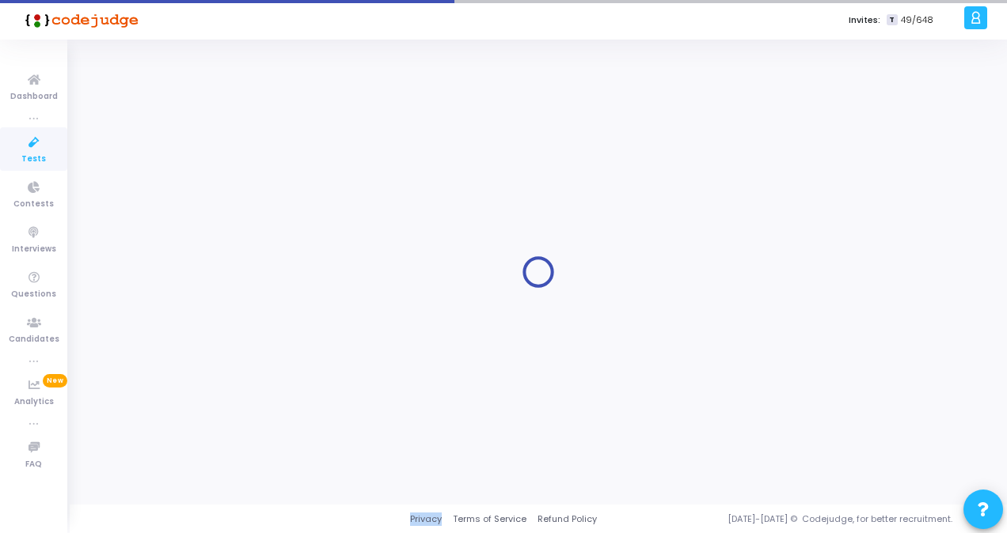
click at [253, 318] on div at bounding box center [537, 272] width 897 height 442
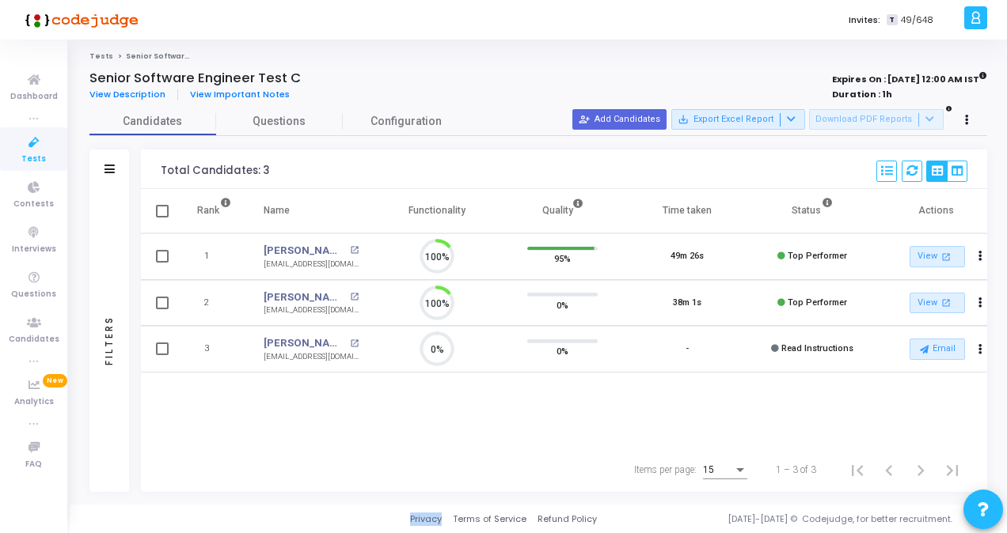
scroll to position [33, 40]
drag, startPoint x: 253, startPoint y: 318, endPoint x: 296, endPoint y: 411, distance: 102.0
click at [296, 411] on div "Rank Name Functionality Quality Time taken Status Actions 1 [PERSON_NAME] open_…" at bounding box center [564, 318] width 846 height 259
